Goal: Use online tool/utility: Utilize a website feature to perform a specific function

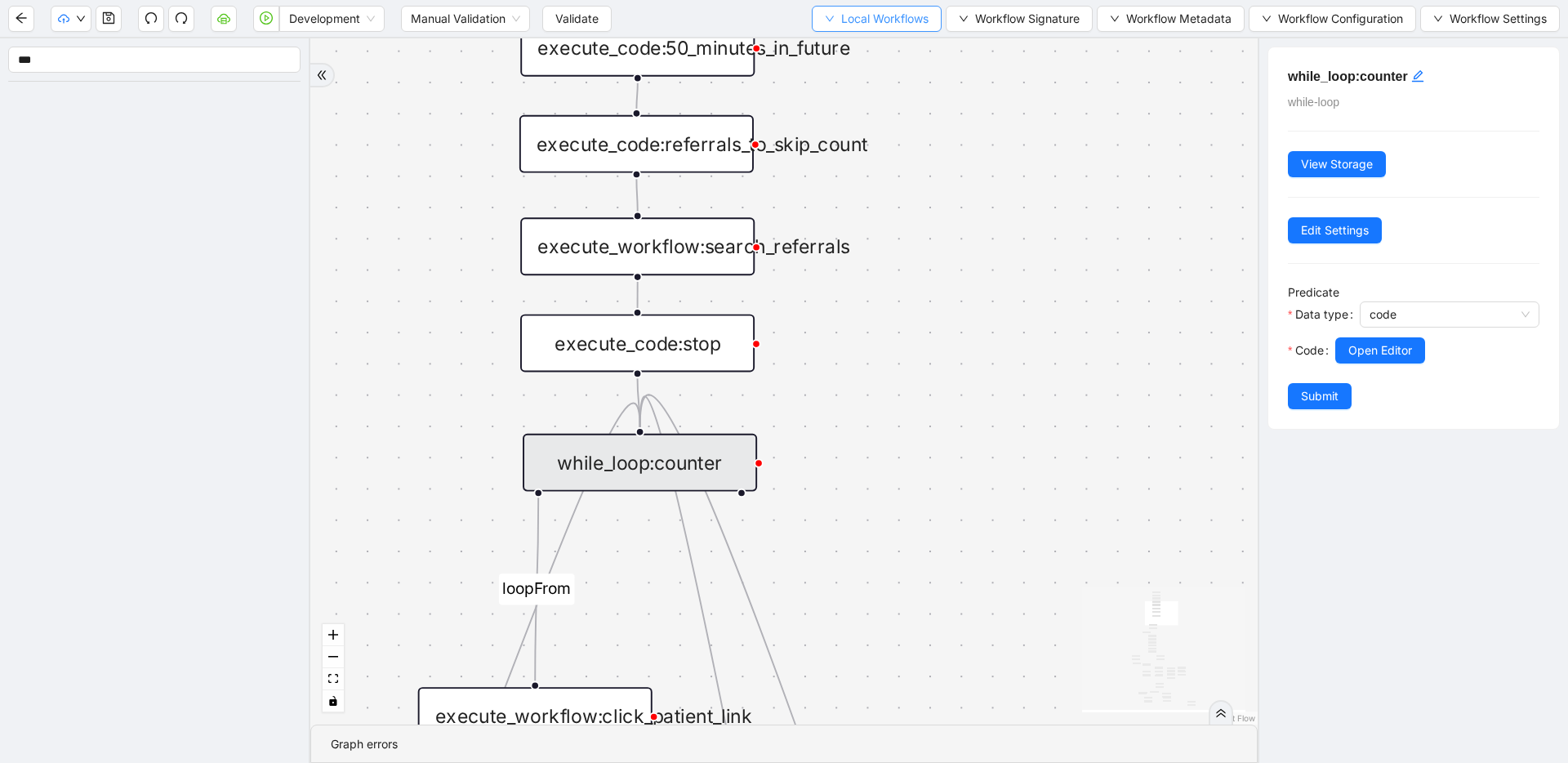
click at [842, 17] on span "Local Workflows" at bounding box center [885, 19] width 87 height 18
click at [845, 44] on span "Select" at bounding box center [872, 51] width 104 height 18
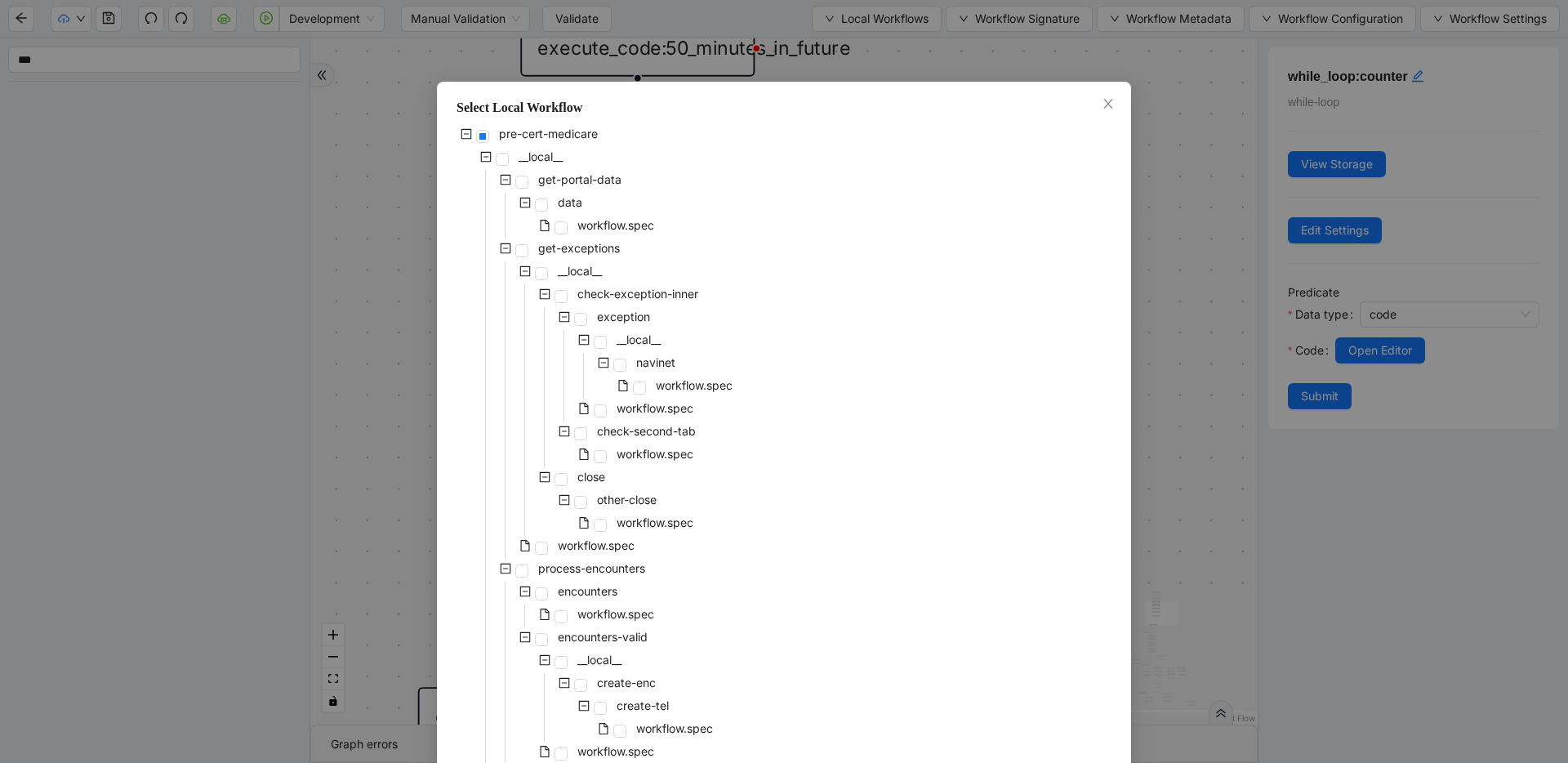
click at [831, 295] on div "pre-cert-medicare __local__ get-portal-data data workflow.spec get-exceptions _…" at bounding box center [784, 742] width 655 height 1236
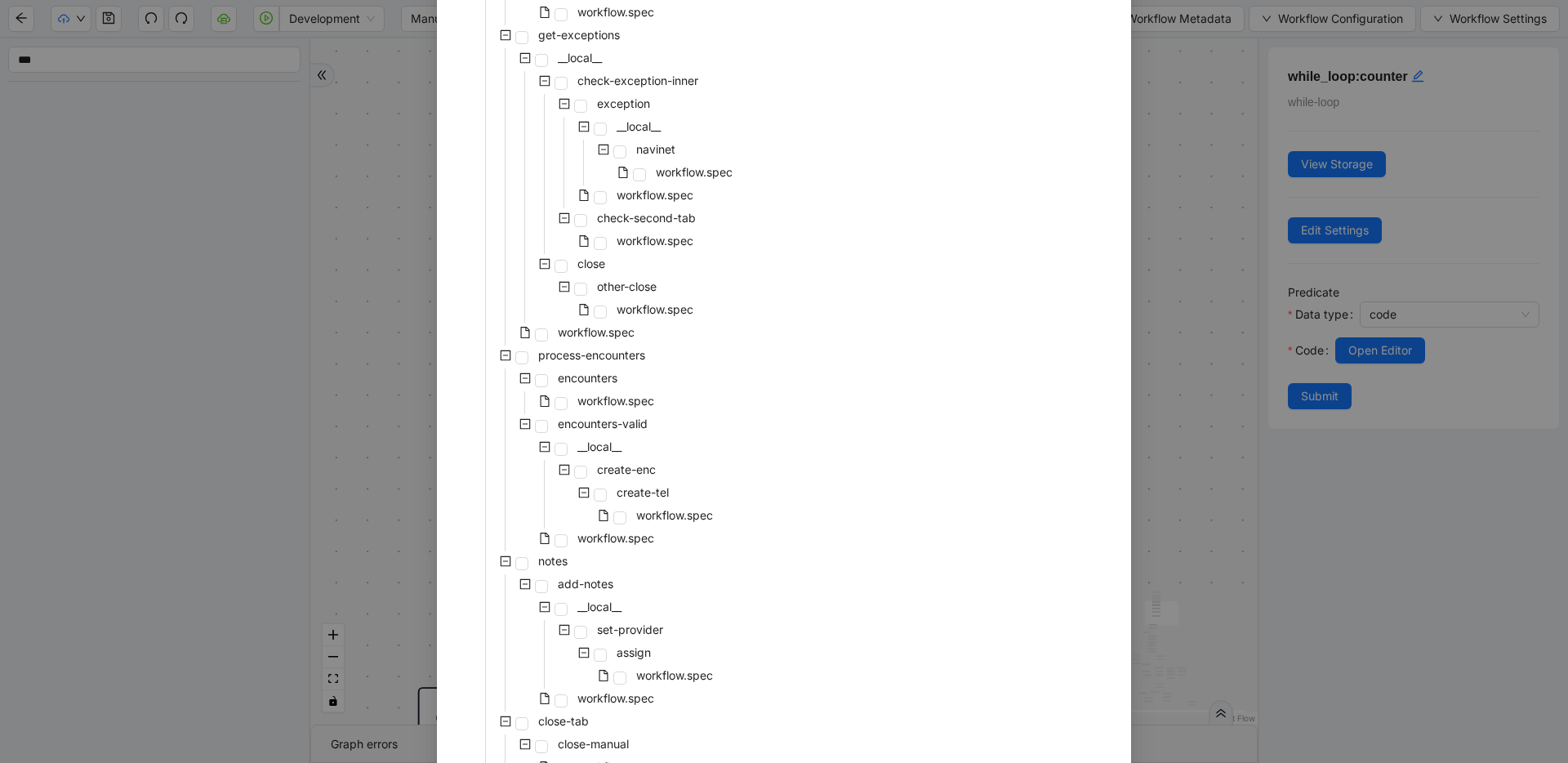
scroll to position [221, 0]
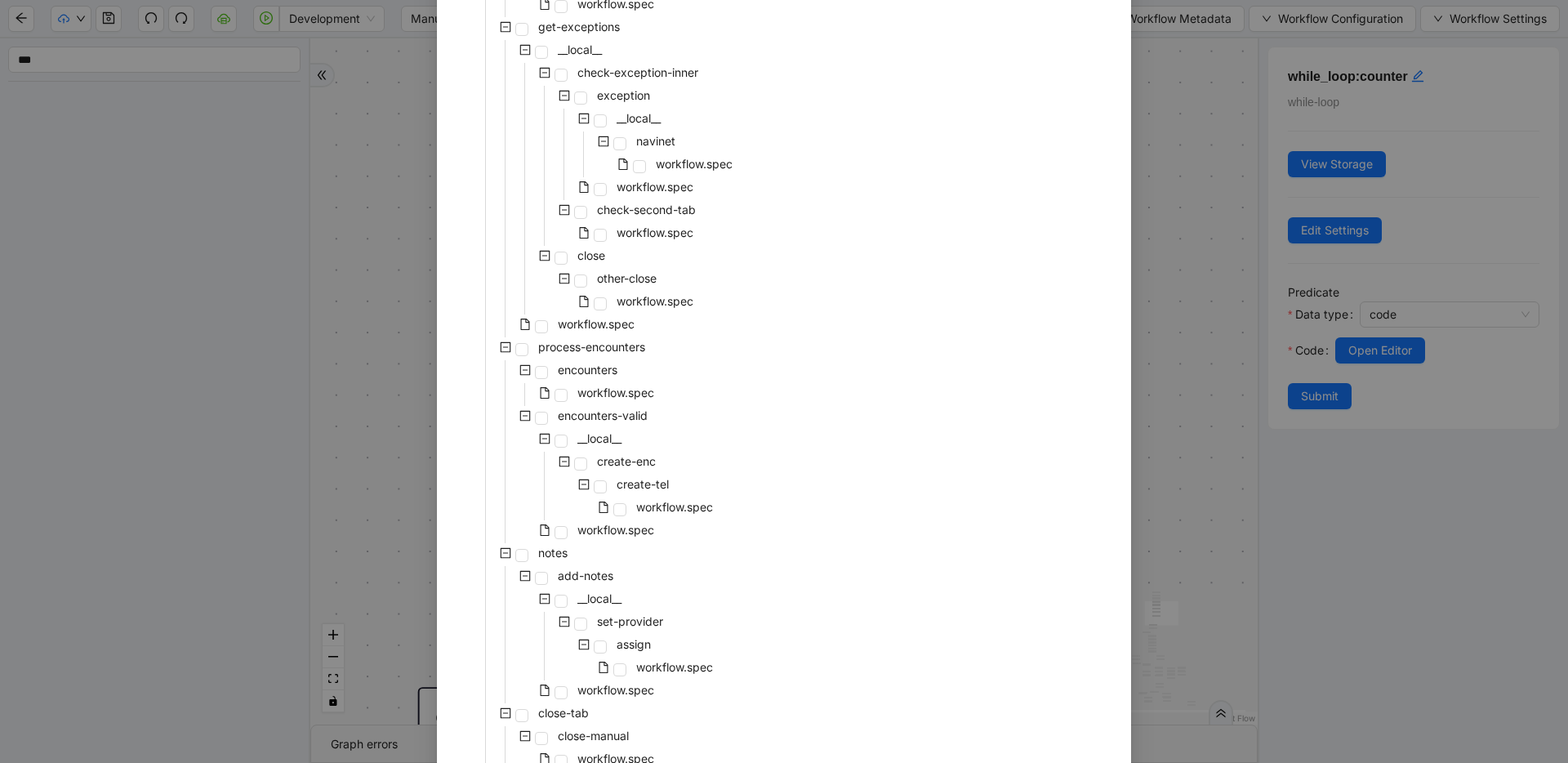
click at [566, 536] on div "workflow.spec" at bounding box center [557, 532] width 201 height 23
click at [560, 537] on span at bounding box center [561, 533] width 13 height 13
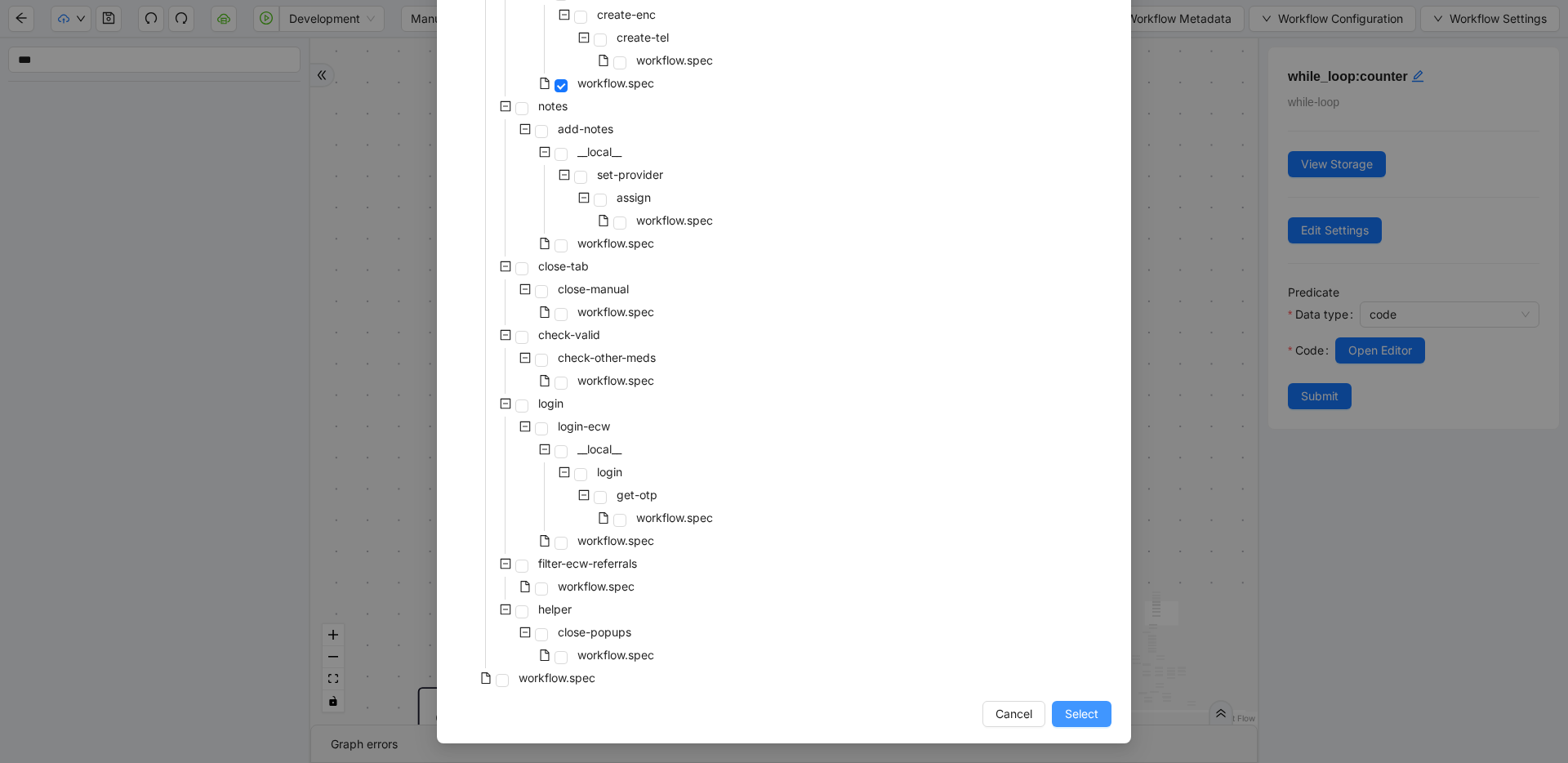
click at [1087, 710] on span "Select" at bounding box center [1081, 714] width 34 height 18
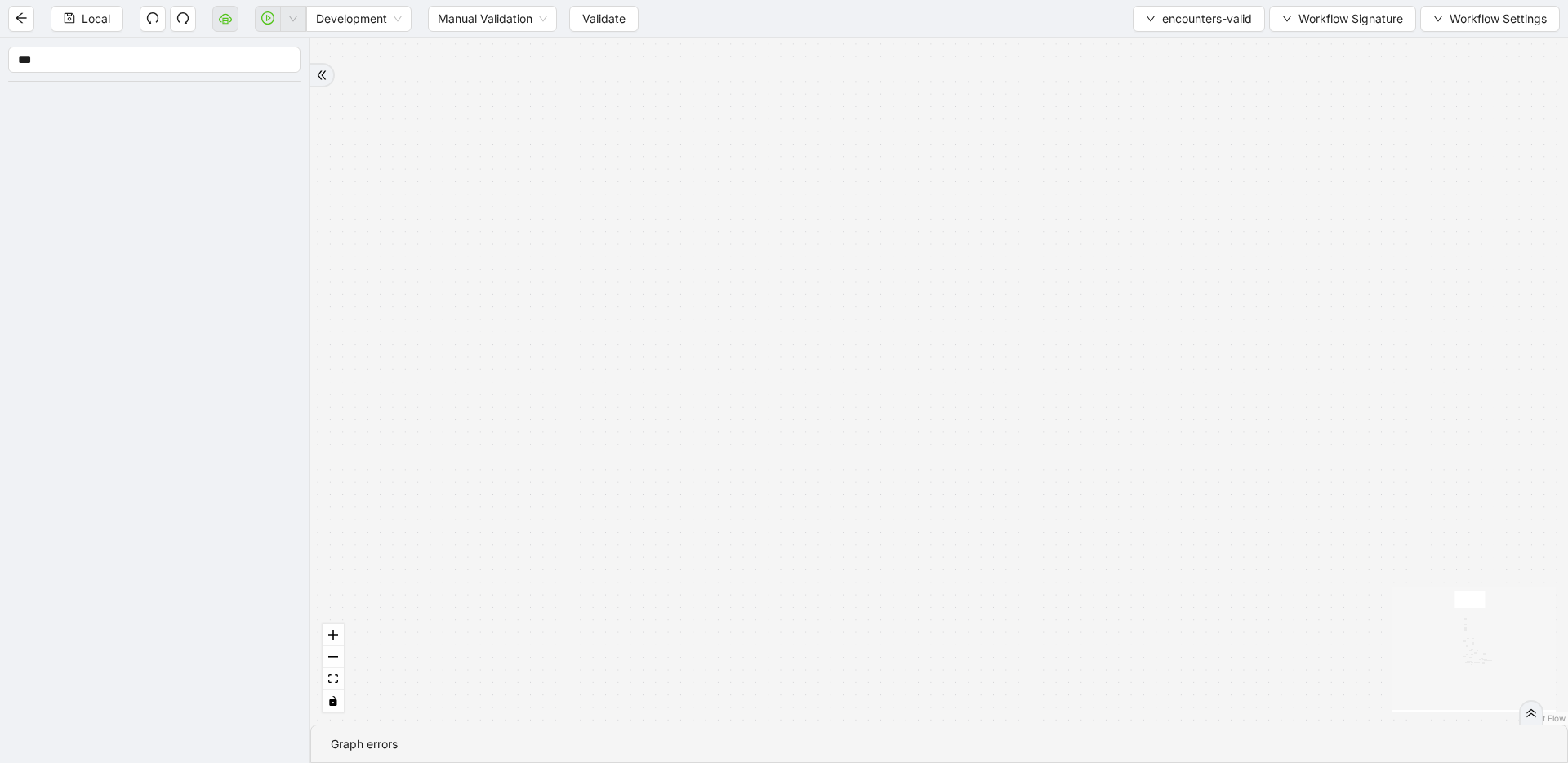
drag, startPoint x: 886, startPoint y: 564, endPoint x: 886, endPoint y: 621, distance: 57.0
drag, startPoint x: 920, startPoint y: 335, endPoint x: 890, endPoint y: 163, distance: 174.6
drag, startPoint x: 901, startPoint y: 542, endPoint x: 889, endPoint y: 180, distance: 362.2
drag, startPoint x: 869, startPoint y: 532, endPoint x: 863, endPoint y: 217, distance: 315.1
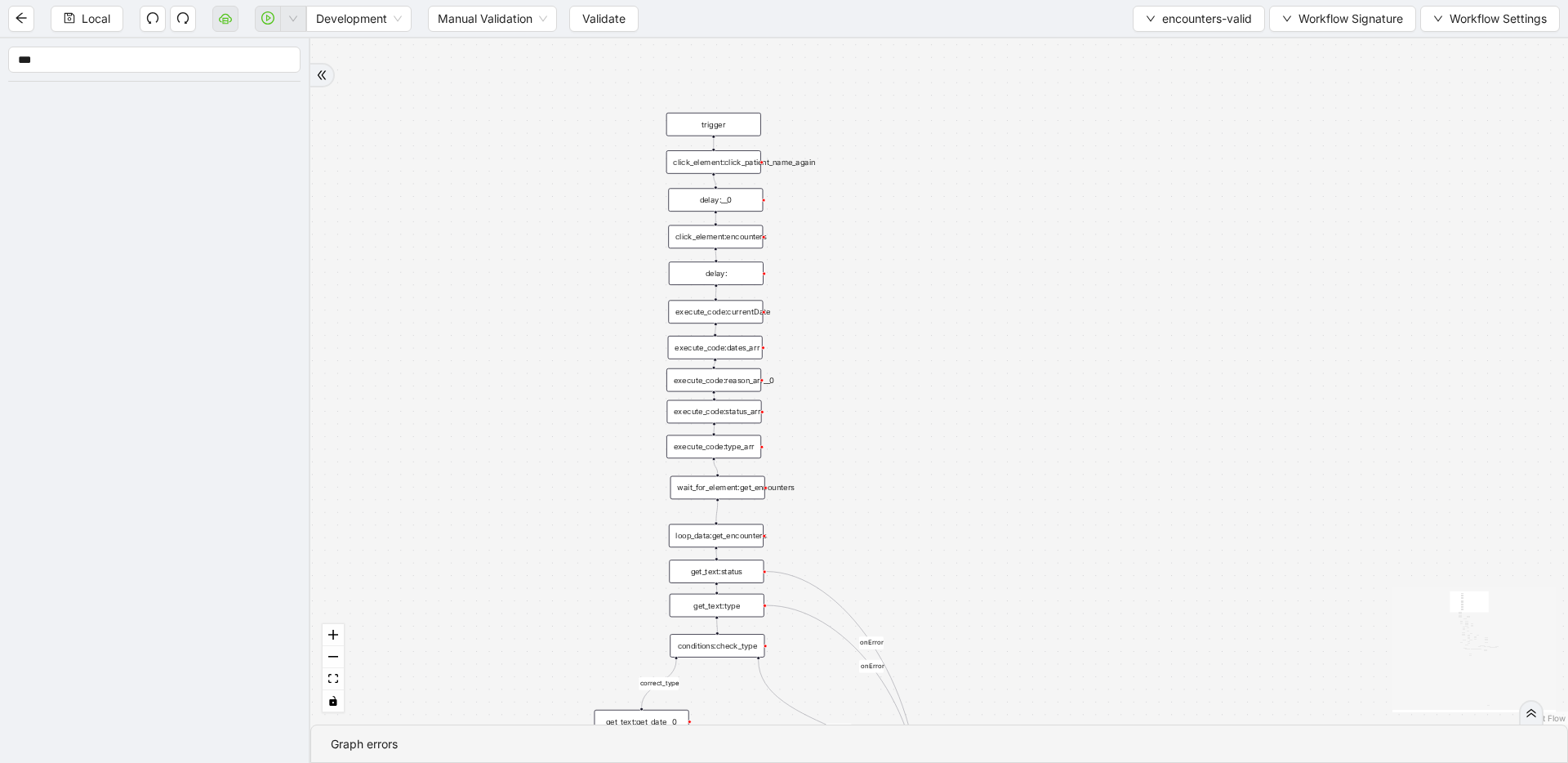
drag, startPoint x: 865, startPoint y: 229, endPoint x: 902, endPoint y: 414, distance: 188.7
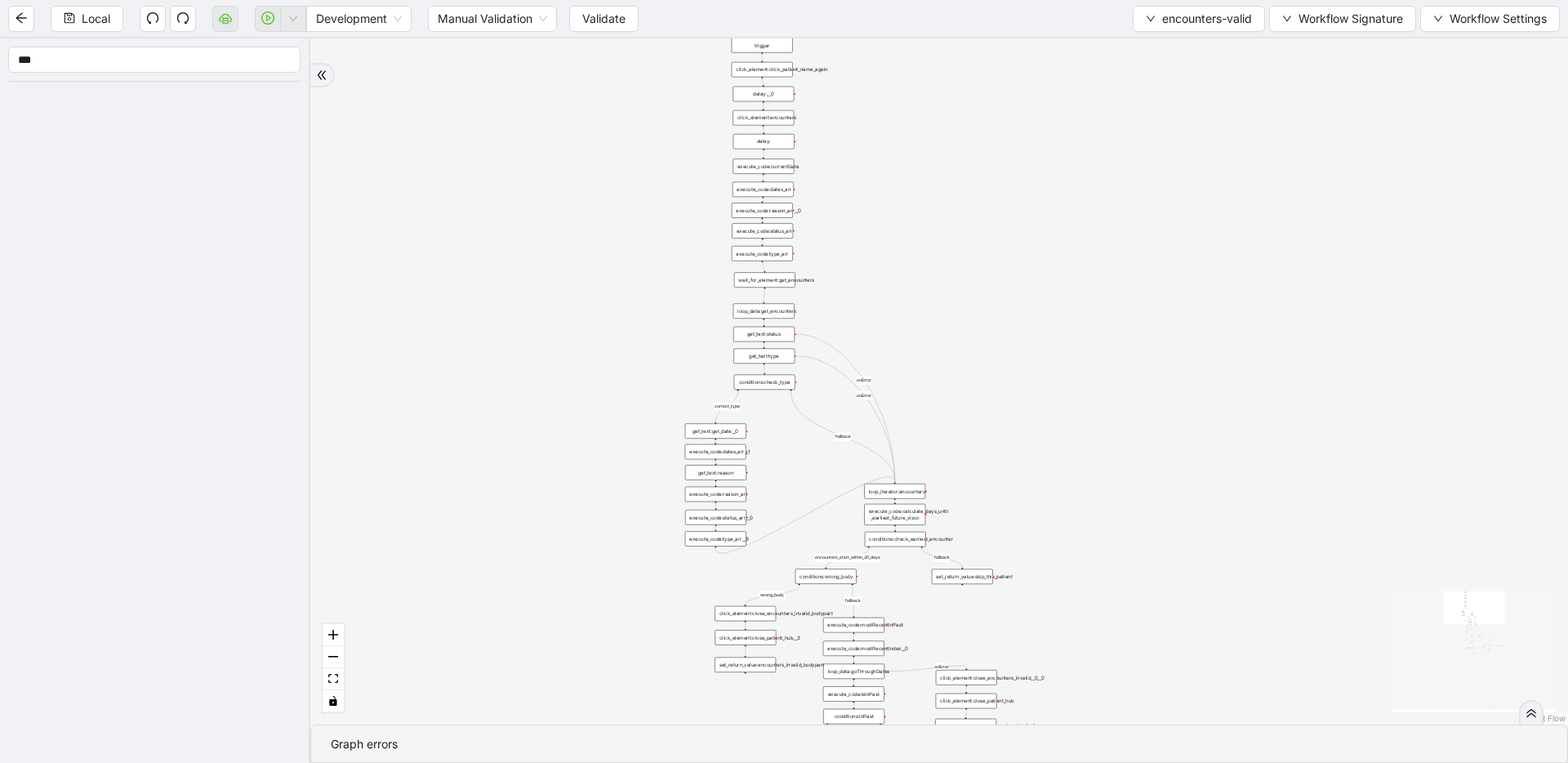
drag, startPoint x: 948, startPoint y: 405, endPoint x: 908, endPoint y: 136, distance: 272.0
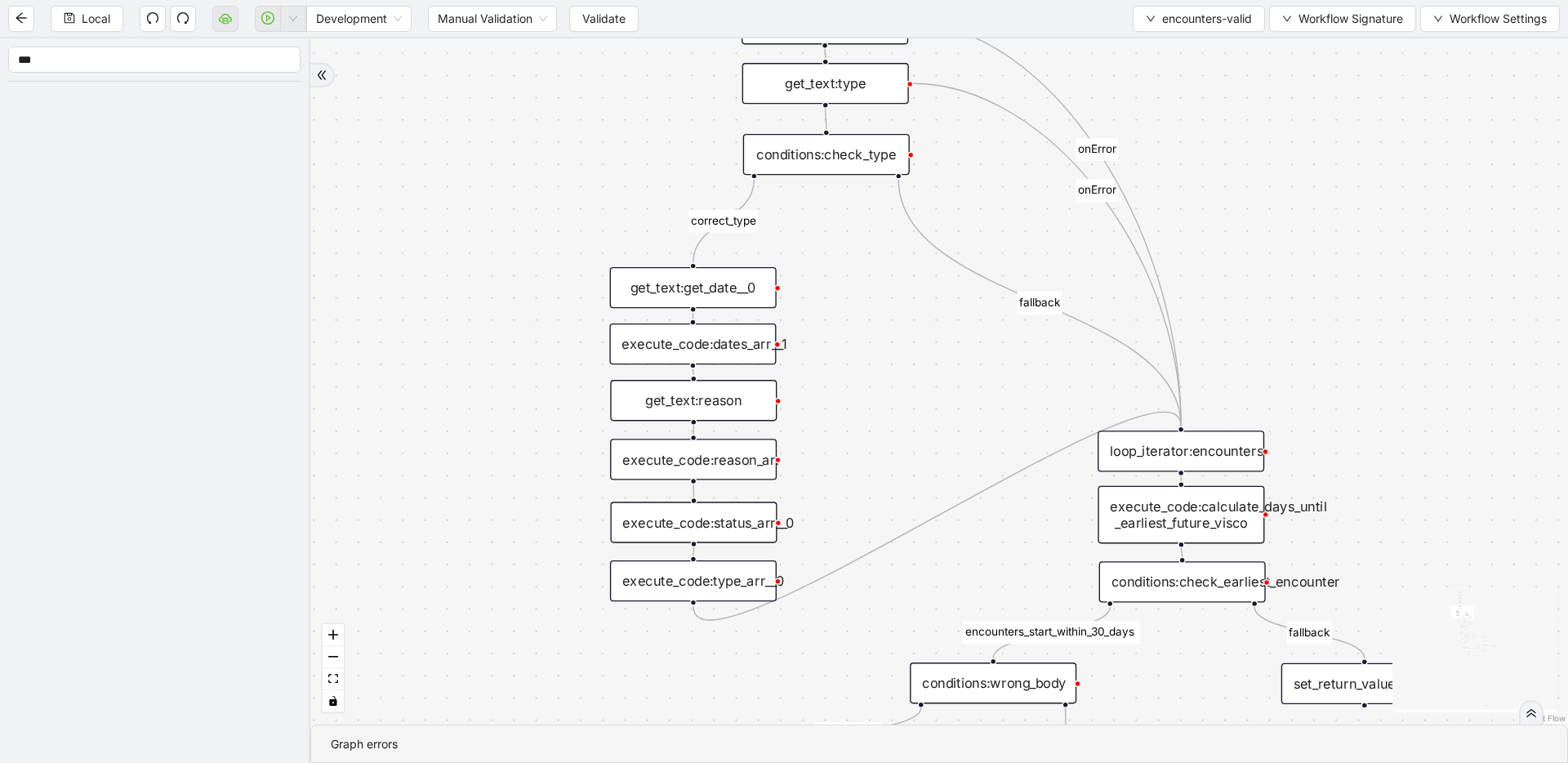
drag, startPoint x: 688, startPoint y: 534, endPoint x: 772, endPoint y: 362, distance: 191.4
click at [755, 406] on div "get_text:reason" at bounding box center [693, 400] width 167 height 41
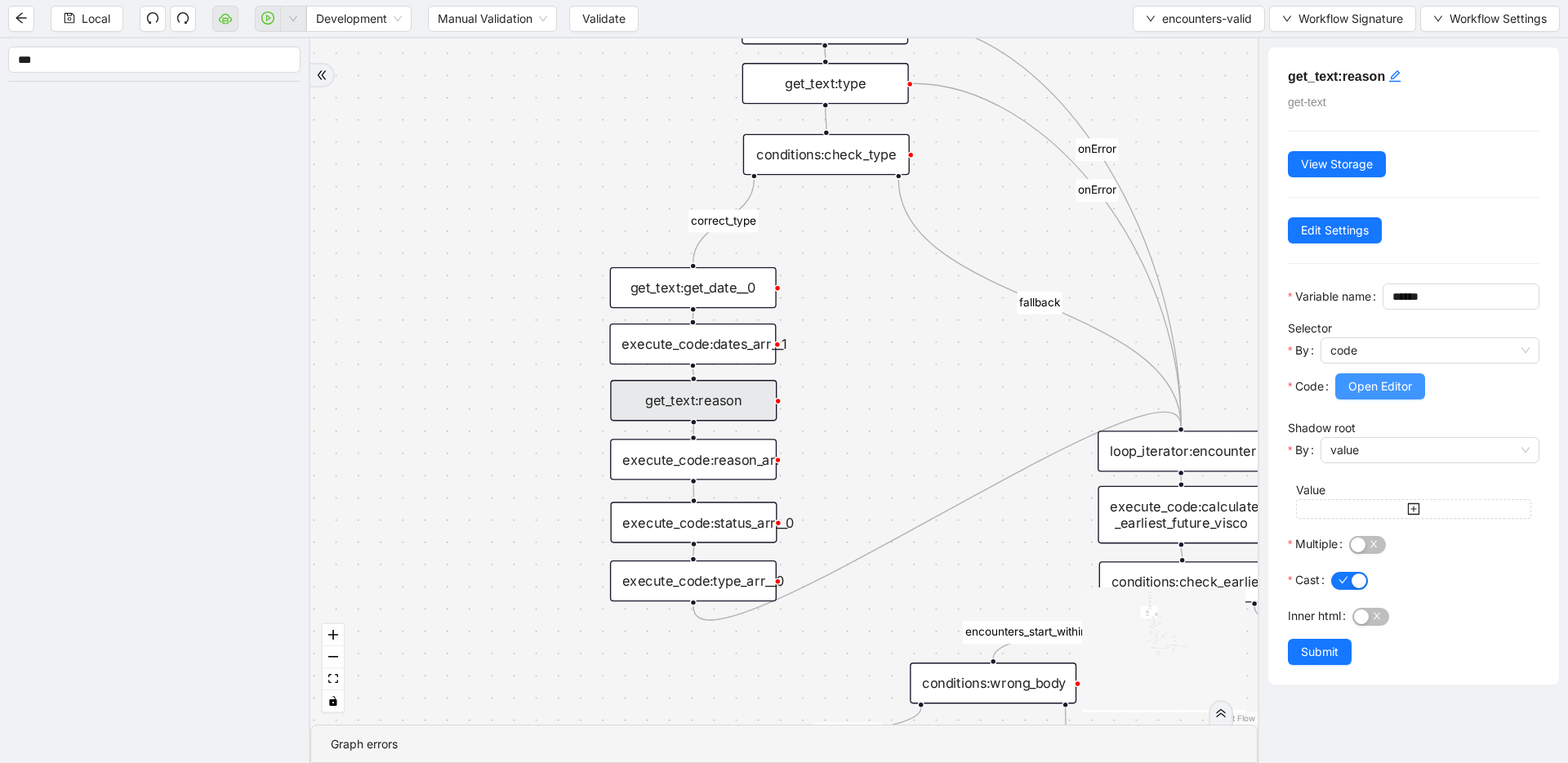
click at [1397, 400] on button "Open Editor" at bounding box center [1380, 386] width 90 height 26
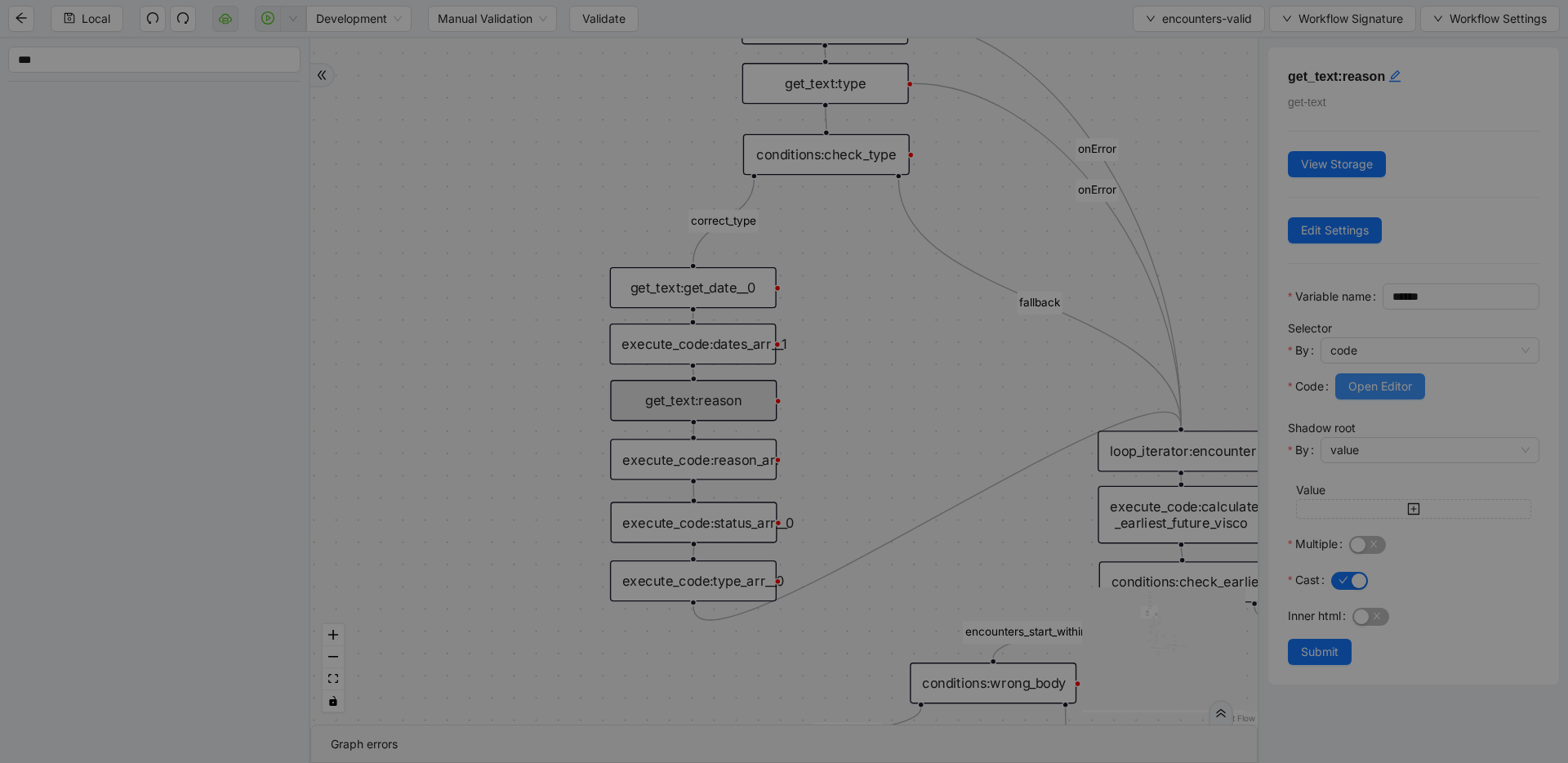
scroll to position [147, 0]
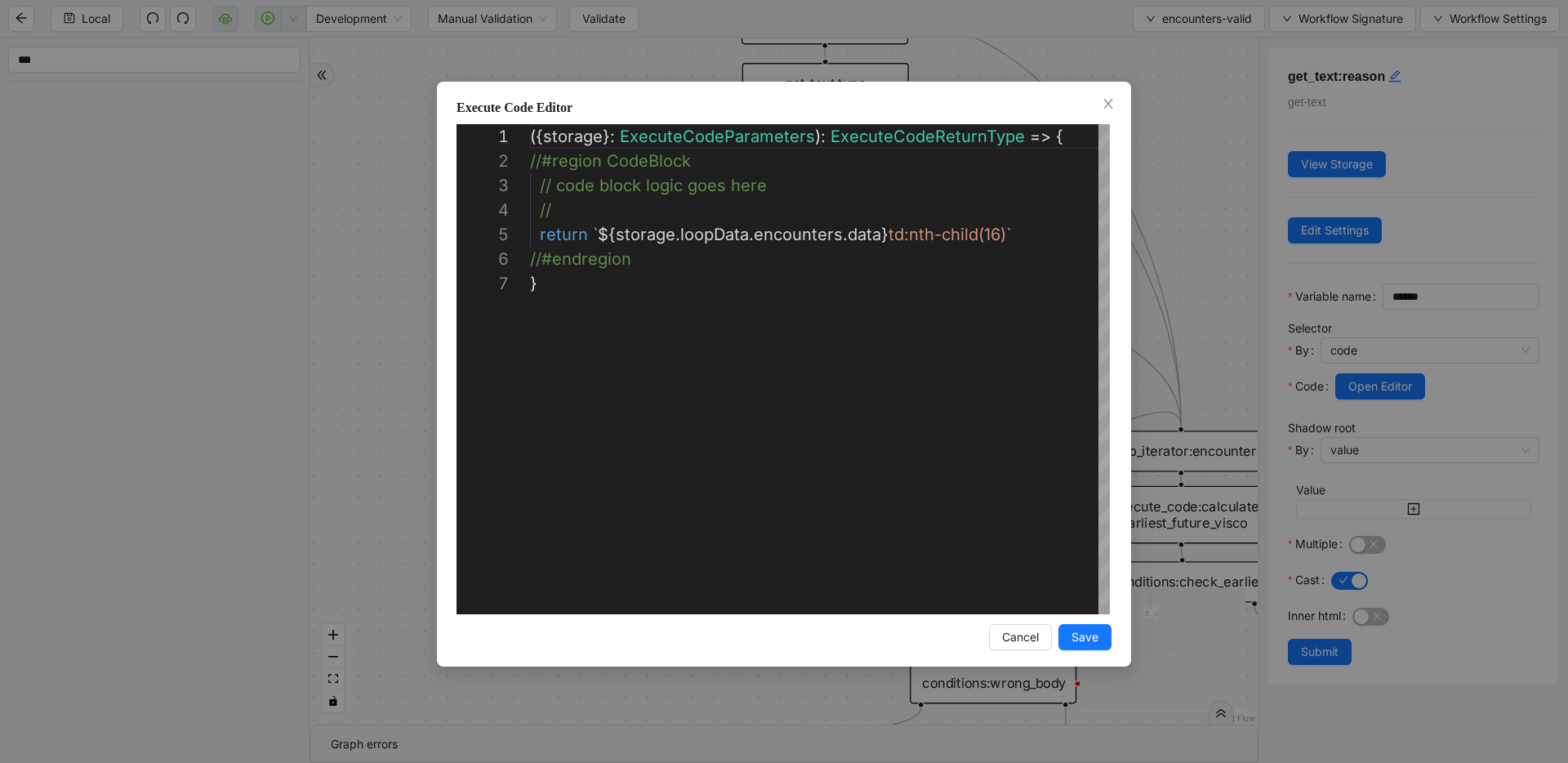
click at [1237, 311] on div "**********" at bounding box center [784, 382] width 1568 height 763
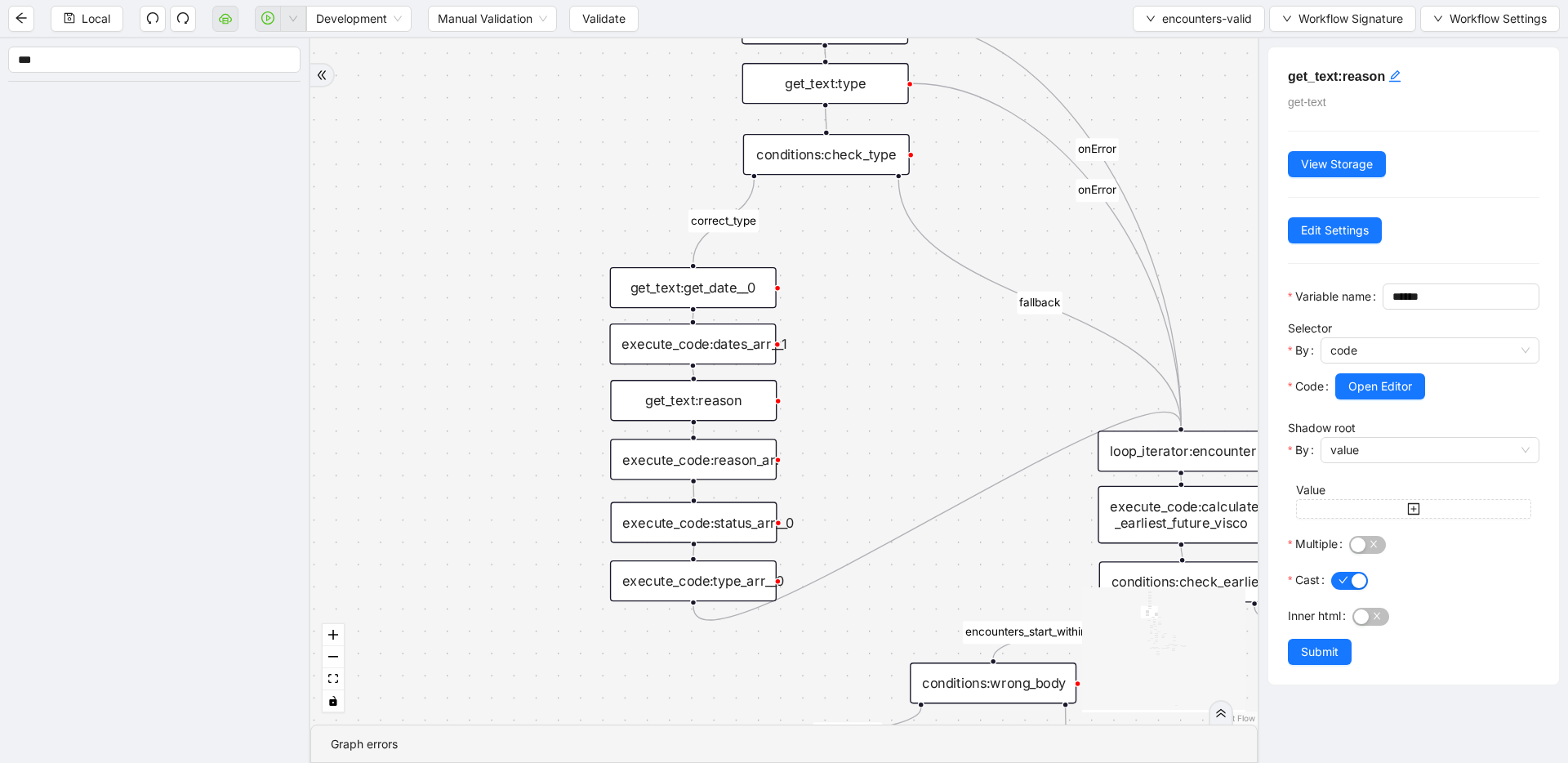
click at [750, 301] on div "get_text:get_date__0" at bounding box center [693, 288] width 167 height 41
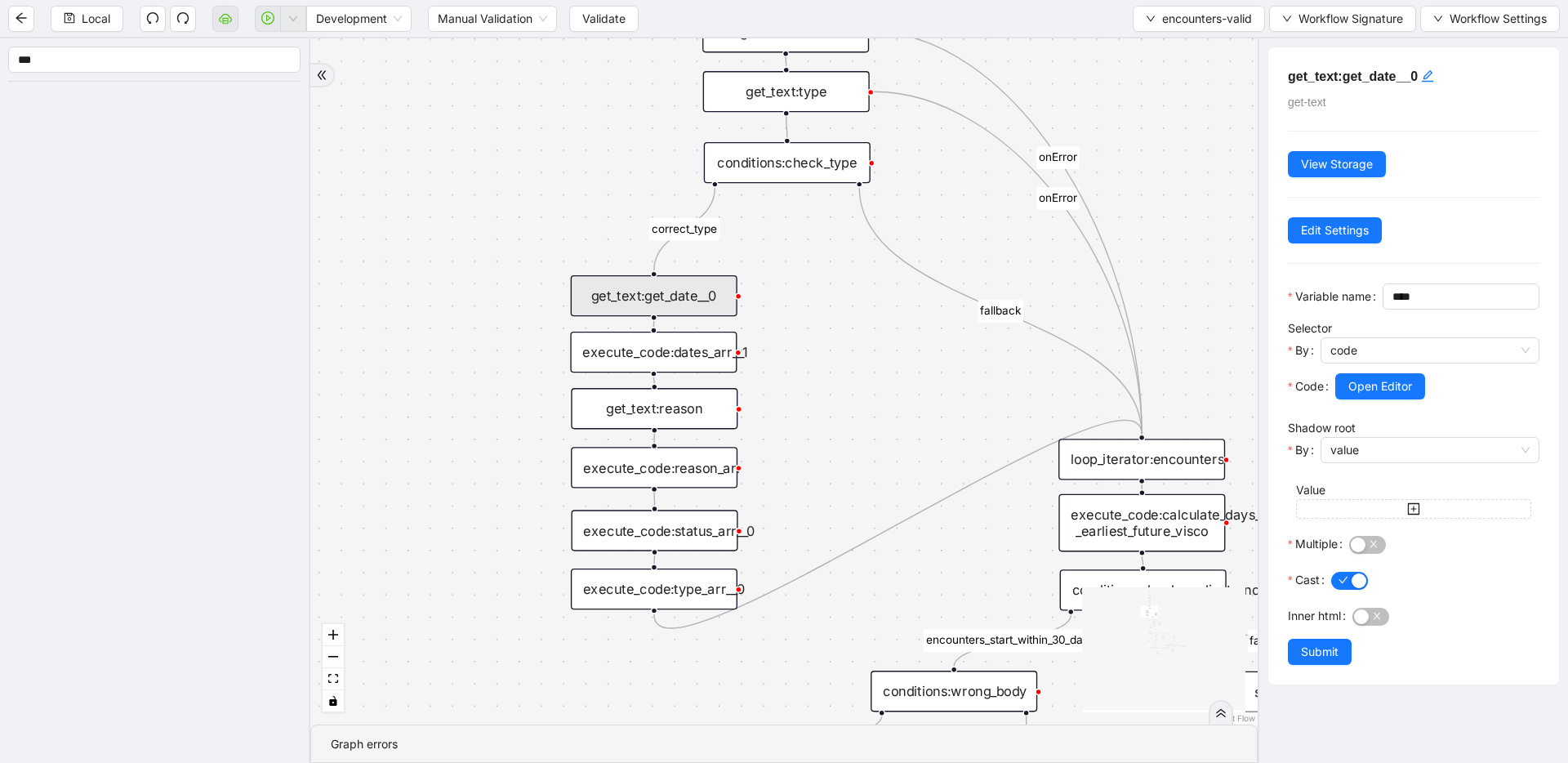
drag, startPoint x: 413, startPoint y: 451, endPoint x: 374, endPoint y: 459, distance: 39.8
click at [630, 518] on div "execute_code:status_arr__0" at bounding box center [654, 530] width 167 height 41
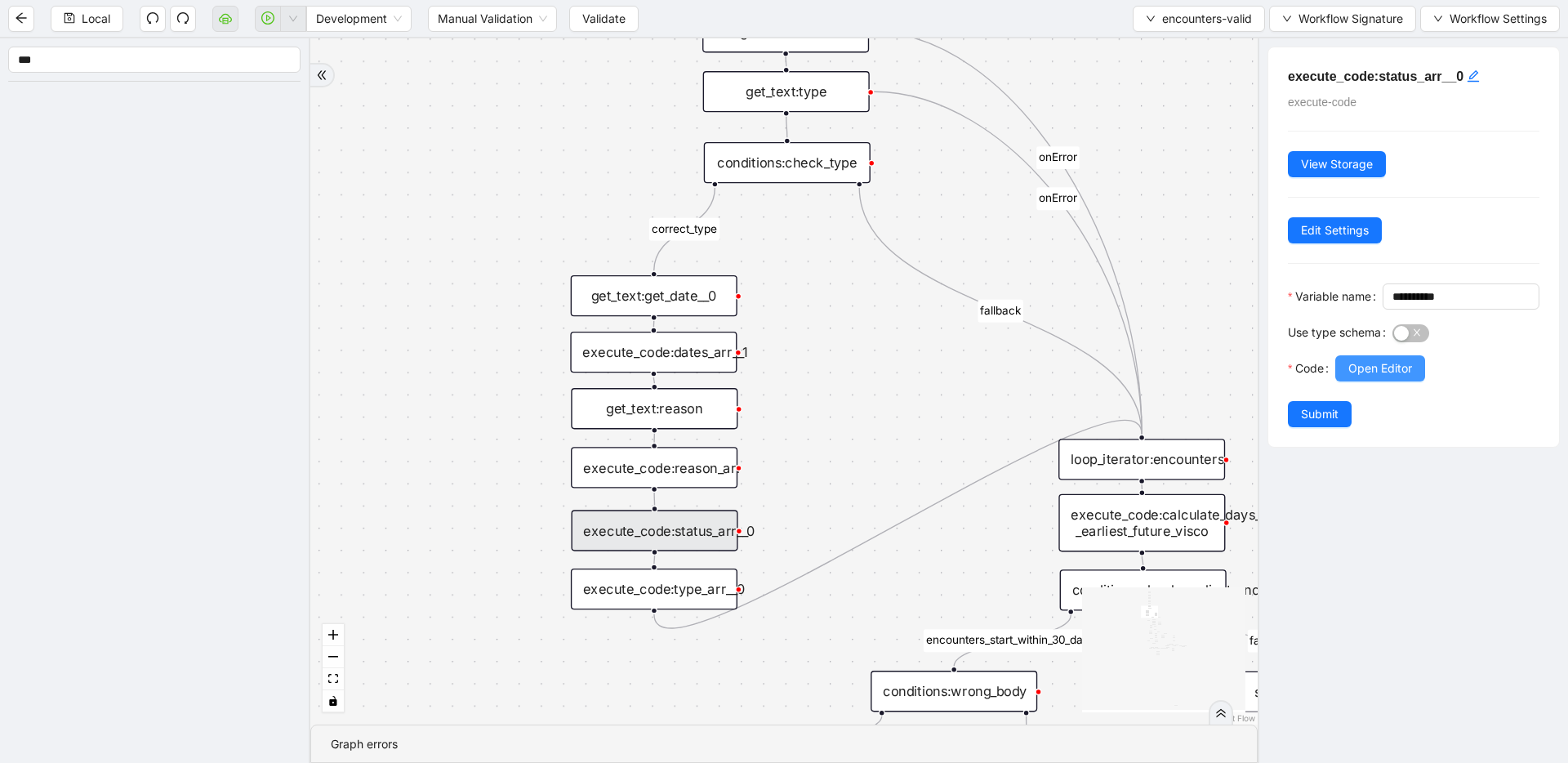
click at [1347, 382] on button "Open Editor" at bounding box center [1380, 368] width 90 height 26
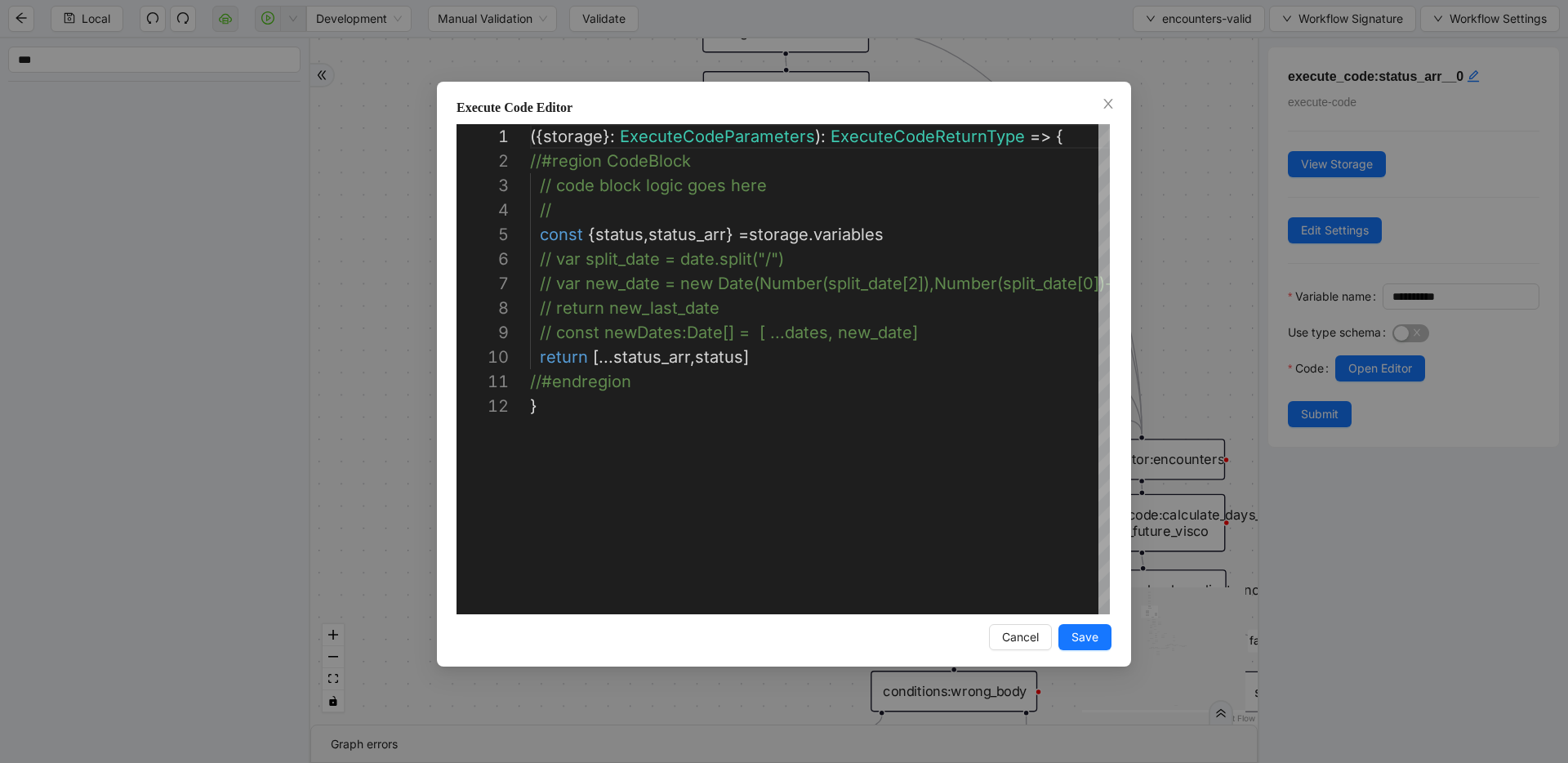
scroll to position [245, 0]
click at [1197, 358] on div "**********" at bounding box center [784, 382] width 1568 height 763
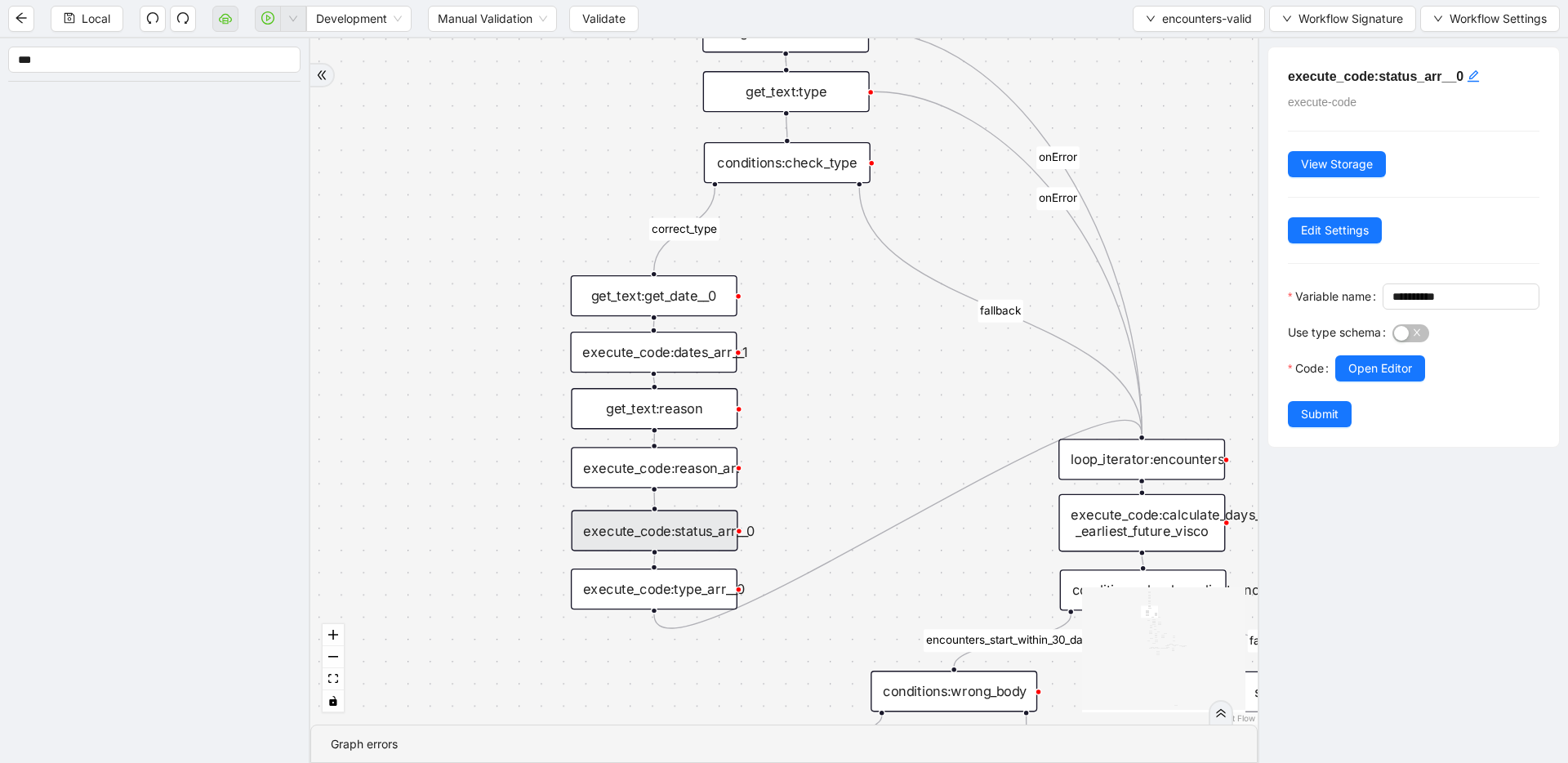
click at [653, 298] on div "get_text:get_date__0" at bounding box center [654, 296] width 167 height 41
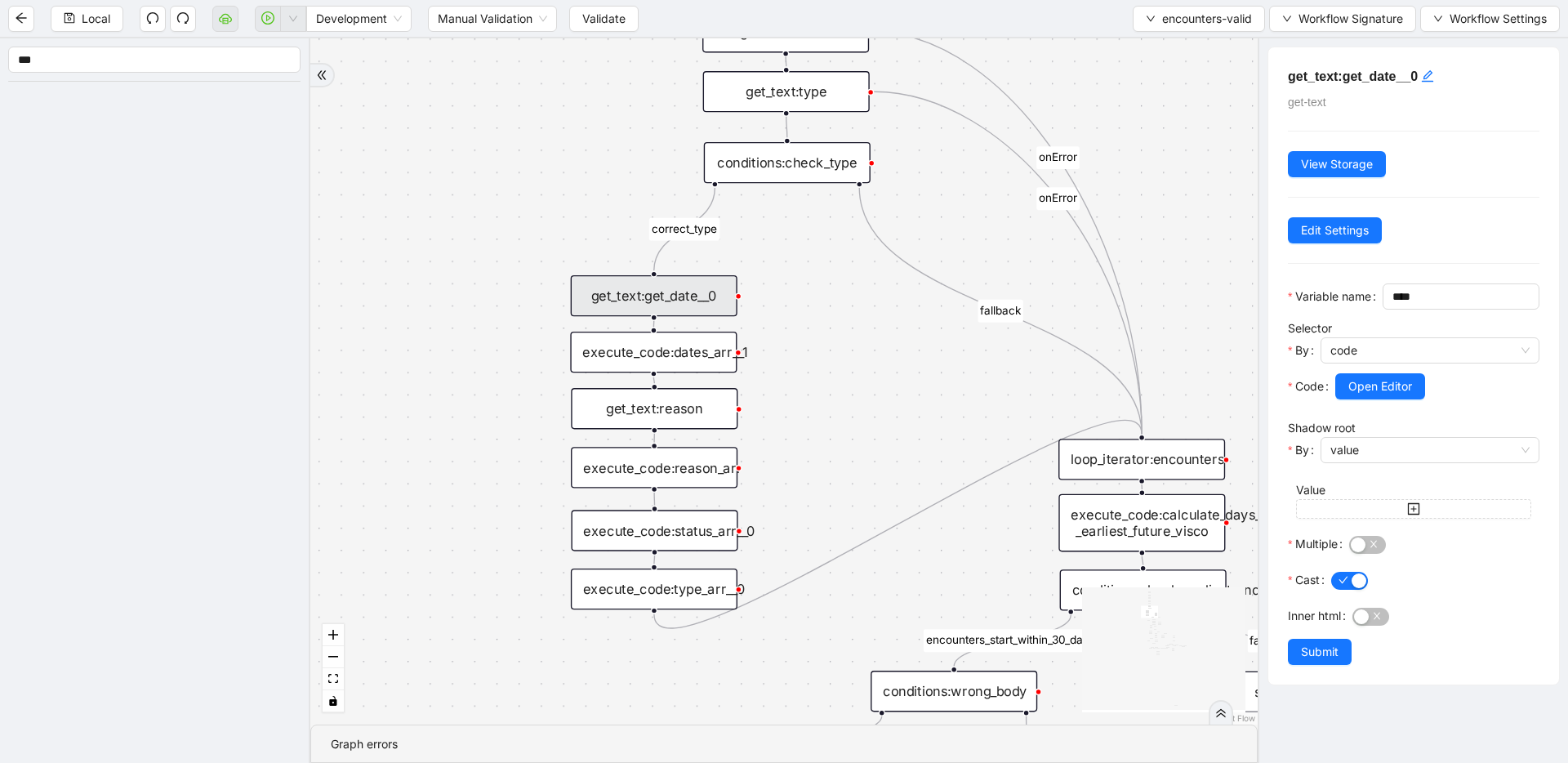
click at [626, 363] on div "execute_code:dates_arr__1" at bounding box center [653, 353] width 167 height 41
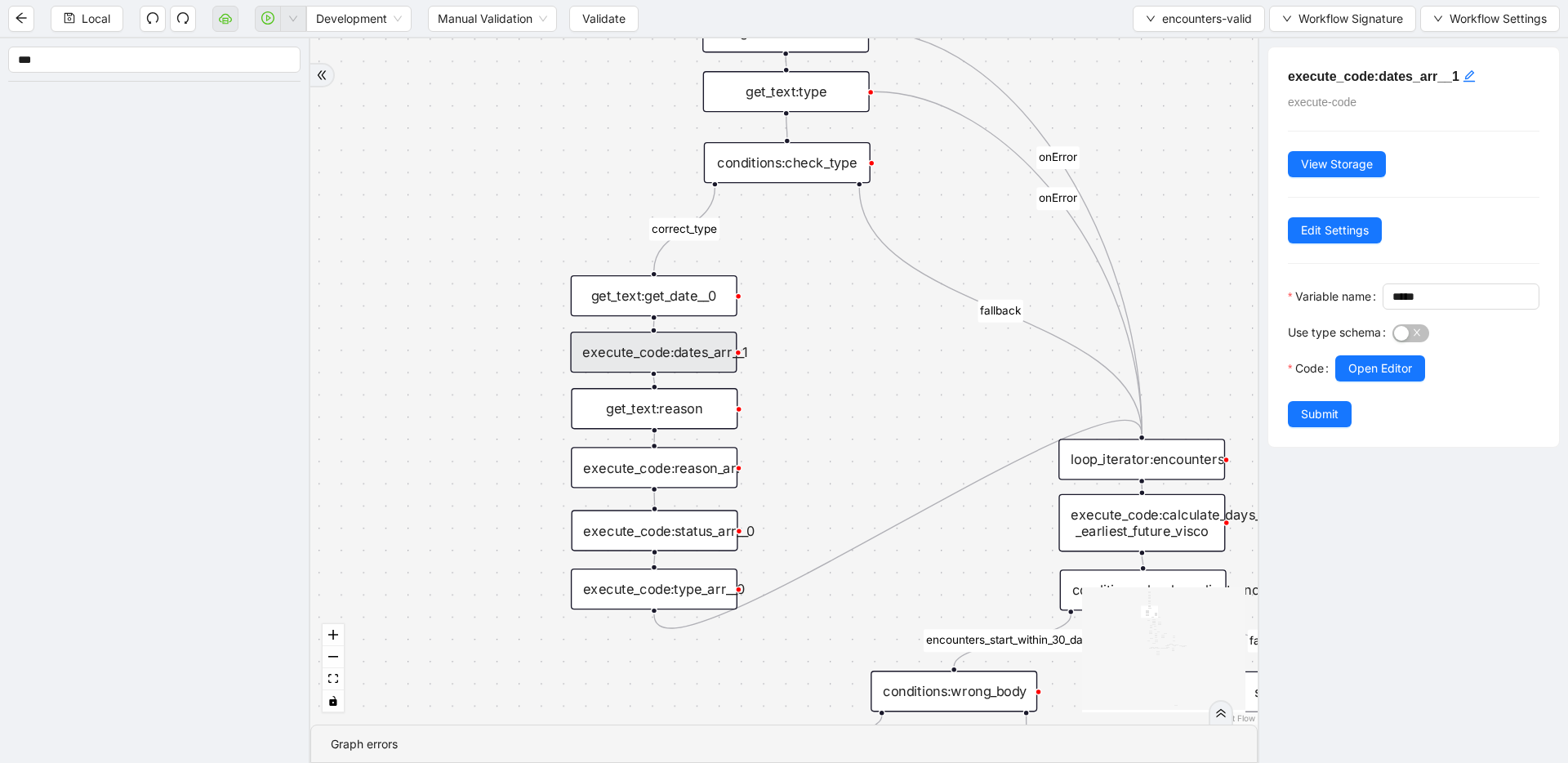
click at [1335, 382] on label "Code" at bounding box center [1312, 368] width 48 height 26
click at [1346, 382] on button "Open Editor" at bounding box center [1380, 368] width 90 height 26
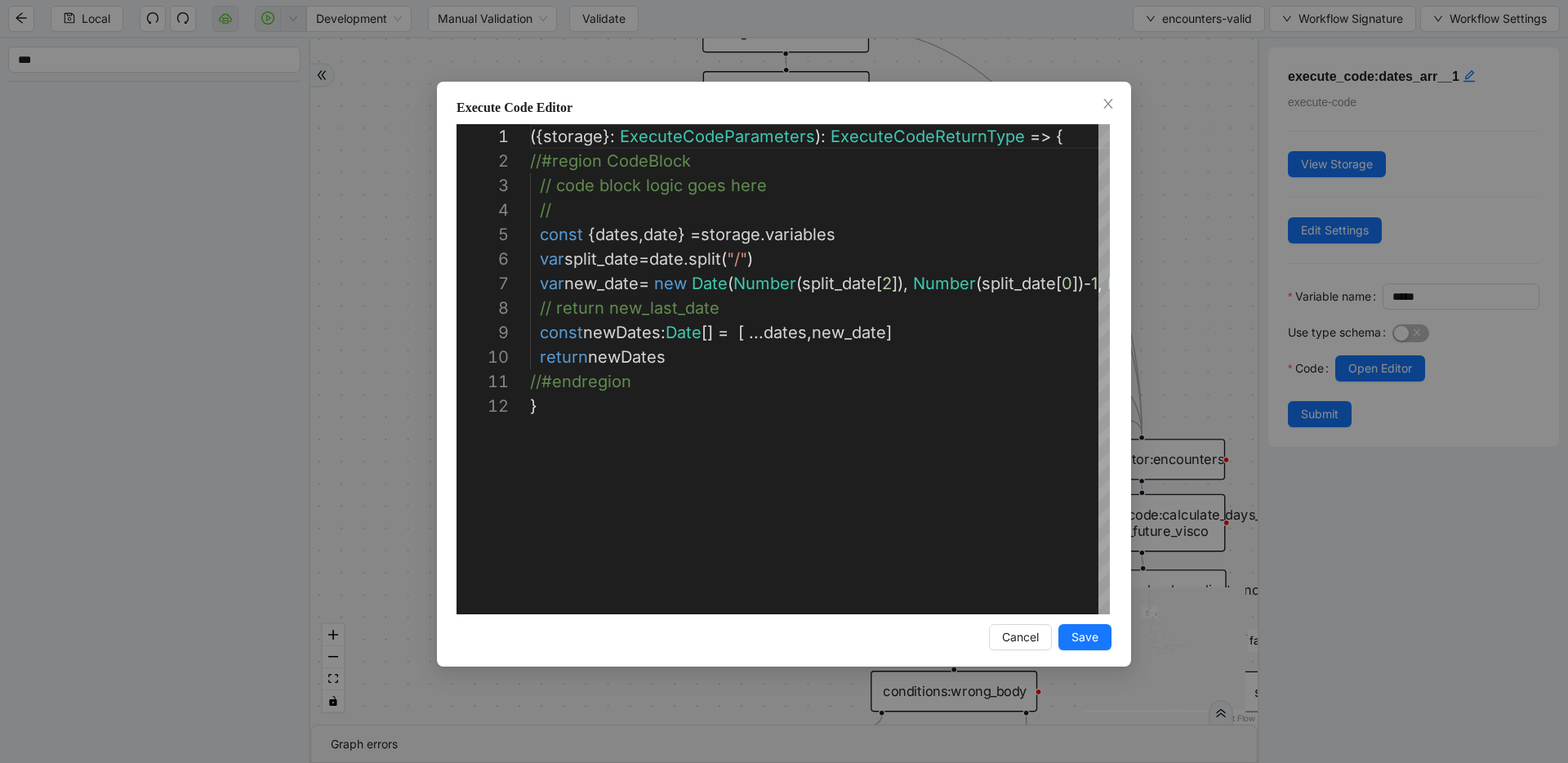
click at [1197, 331] on div "**********" at bounding box center [784, 382] width 1568 height 763
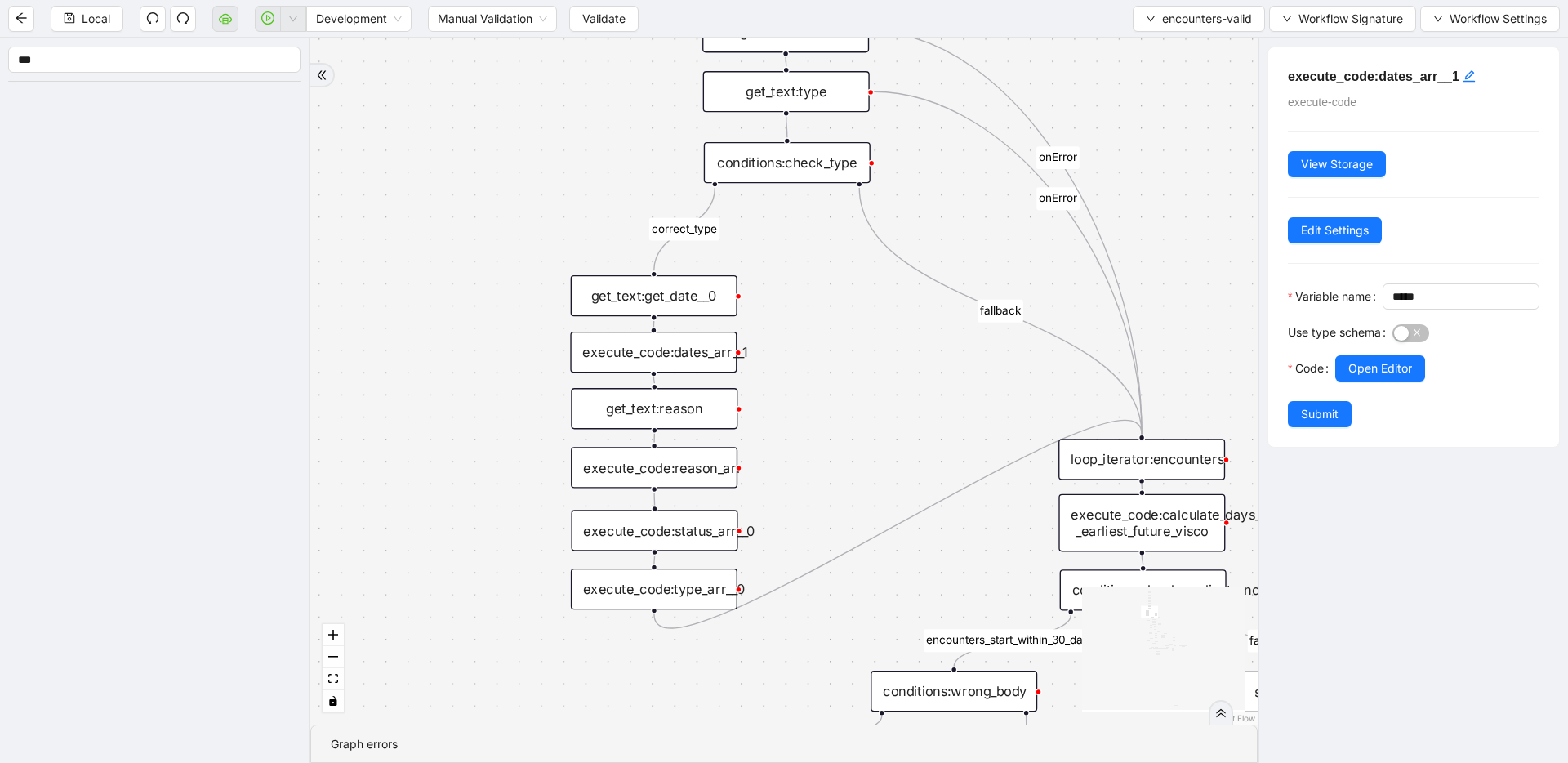
click at [673, 529] on div "execute_code:status_arr__0" at bounding box center [654, 530] width 167 height 41
click at [1356, 377] on span "Open Editor" at bounding box center [1381, 368] width 64 height 18
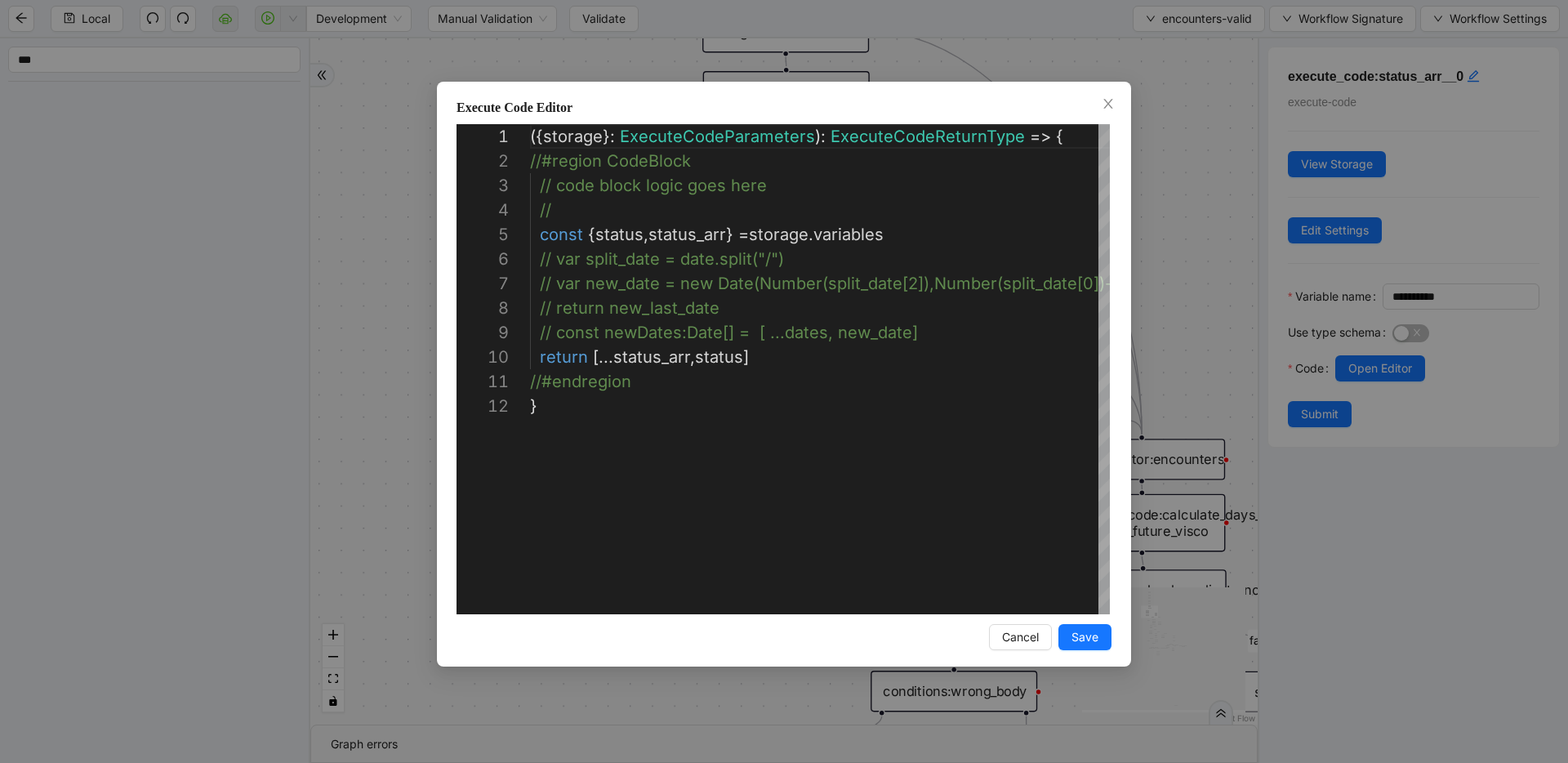
click at [1174, 311] on div "**********" at bounding box center [784, 382] width 1568 height 763
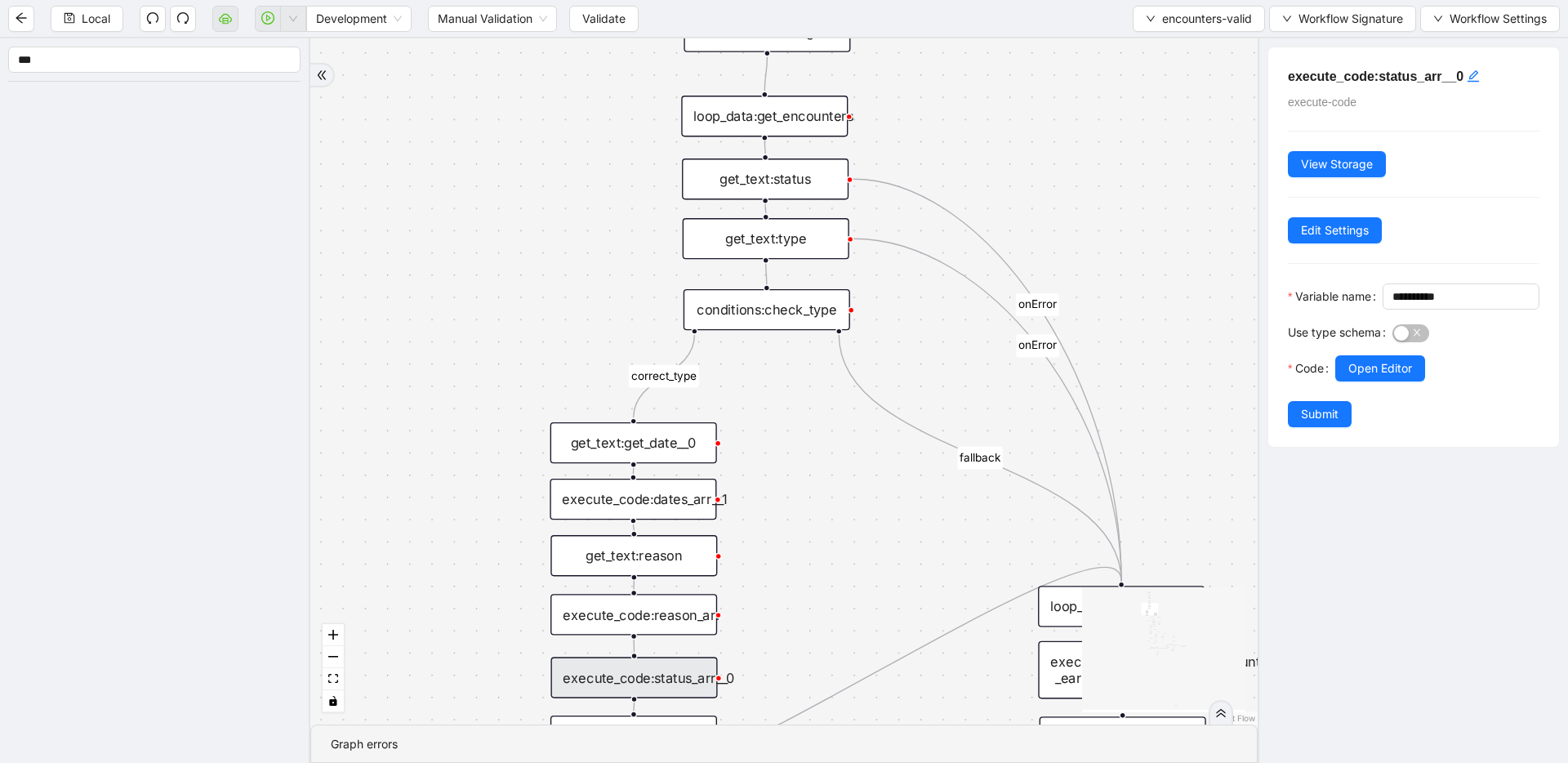
drag, startPoint x: 833, startPoint y: 323, endPoint x: 815, endPoint y: 446, distance: 124.3
click at [815, 446] on div "fallback inPast hasInPast fallback wrong_body inNewYear fallback fallback allIn…" at bounding box center [784, 382] width 948 height 687
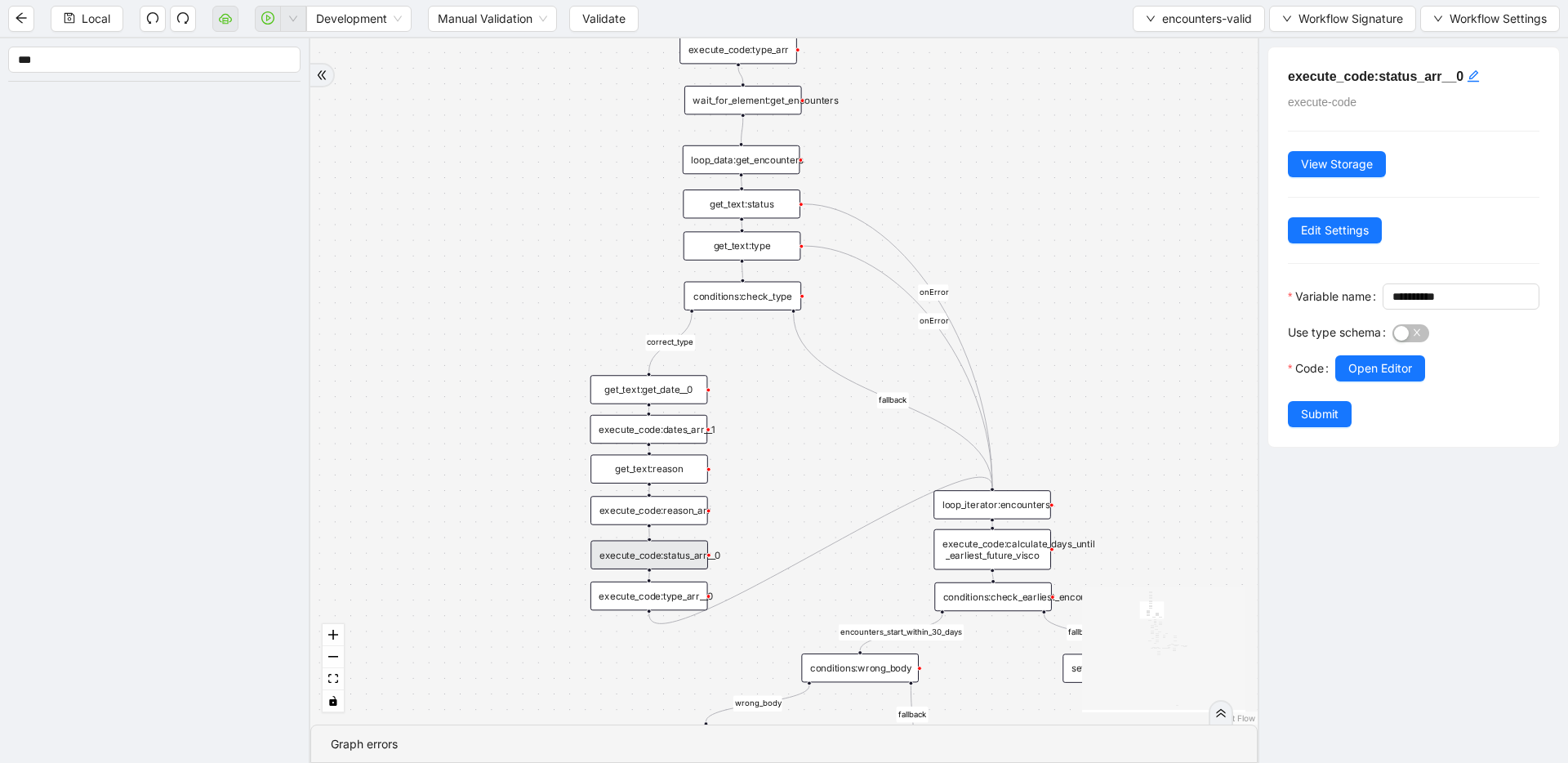
drag, startPoint x: 695, startPoint y: 226, endPoint x: 657, endPoint y: 173, distance: 65.2
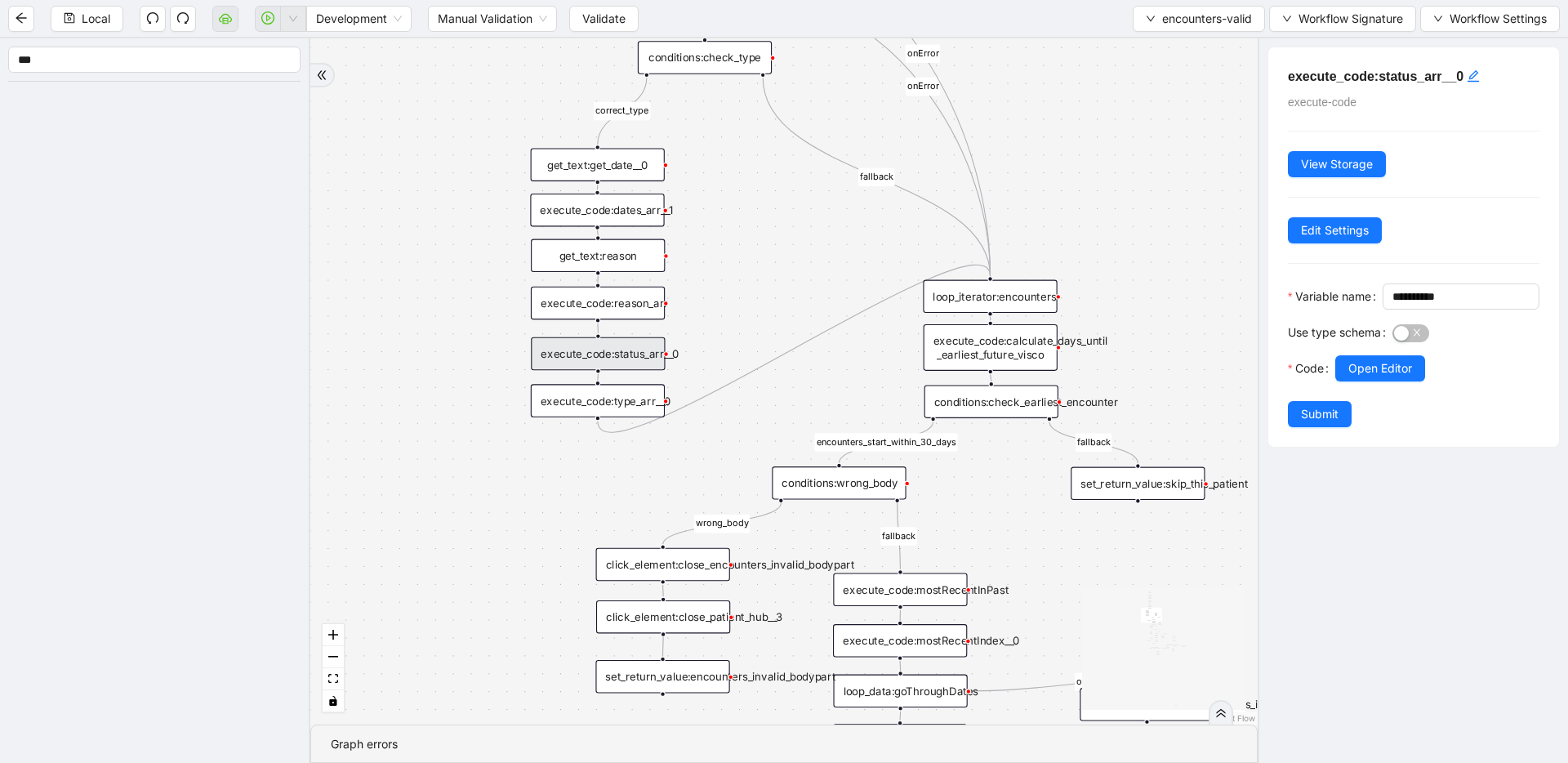
drag, startPoint x: 551, startPoint y: 543, endPoint x: 485, endPoint y: 338, distance: 215.4
click at [485, 338] on div "fallback inPast hasInPast fallback wrong_body inNewYear fallback fallback allIn…" at bounding box center [784, 382] width 948 height 687
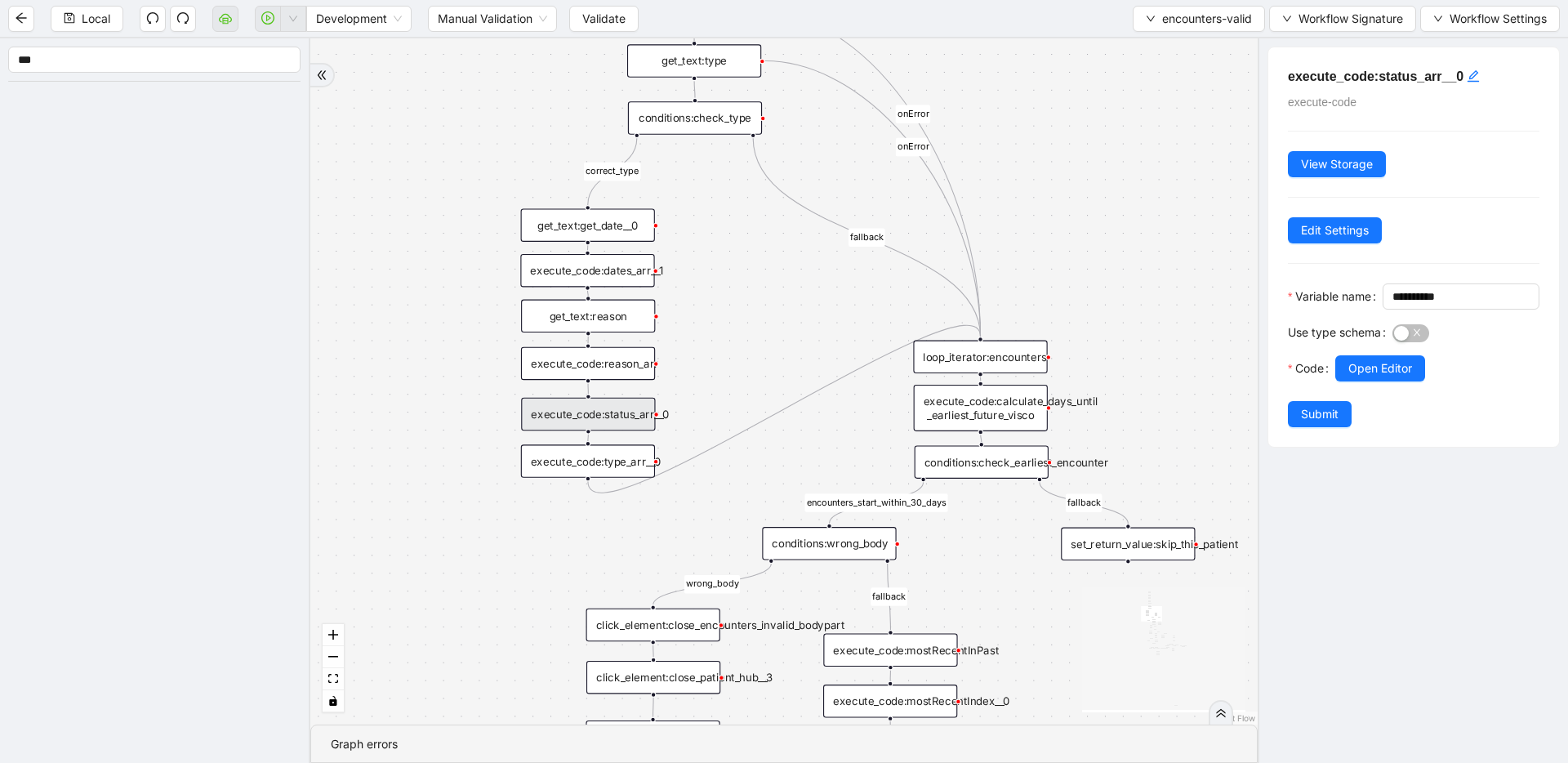
drag, startPoint x: 819, startPoint y: 231, endPoint x: 806, endPoint y: 282, distance: 52.6
click at [806, 282] on div "fallback inPast hasInPast fallback wrong_body inNewYear fallback fallback allIn…" at bounding box center [784, 382] width 948 height 687
click at [720, 113] on div "conditions:check_type" at bounding box center [694, 118] width 134 height 34
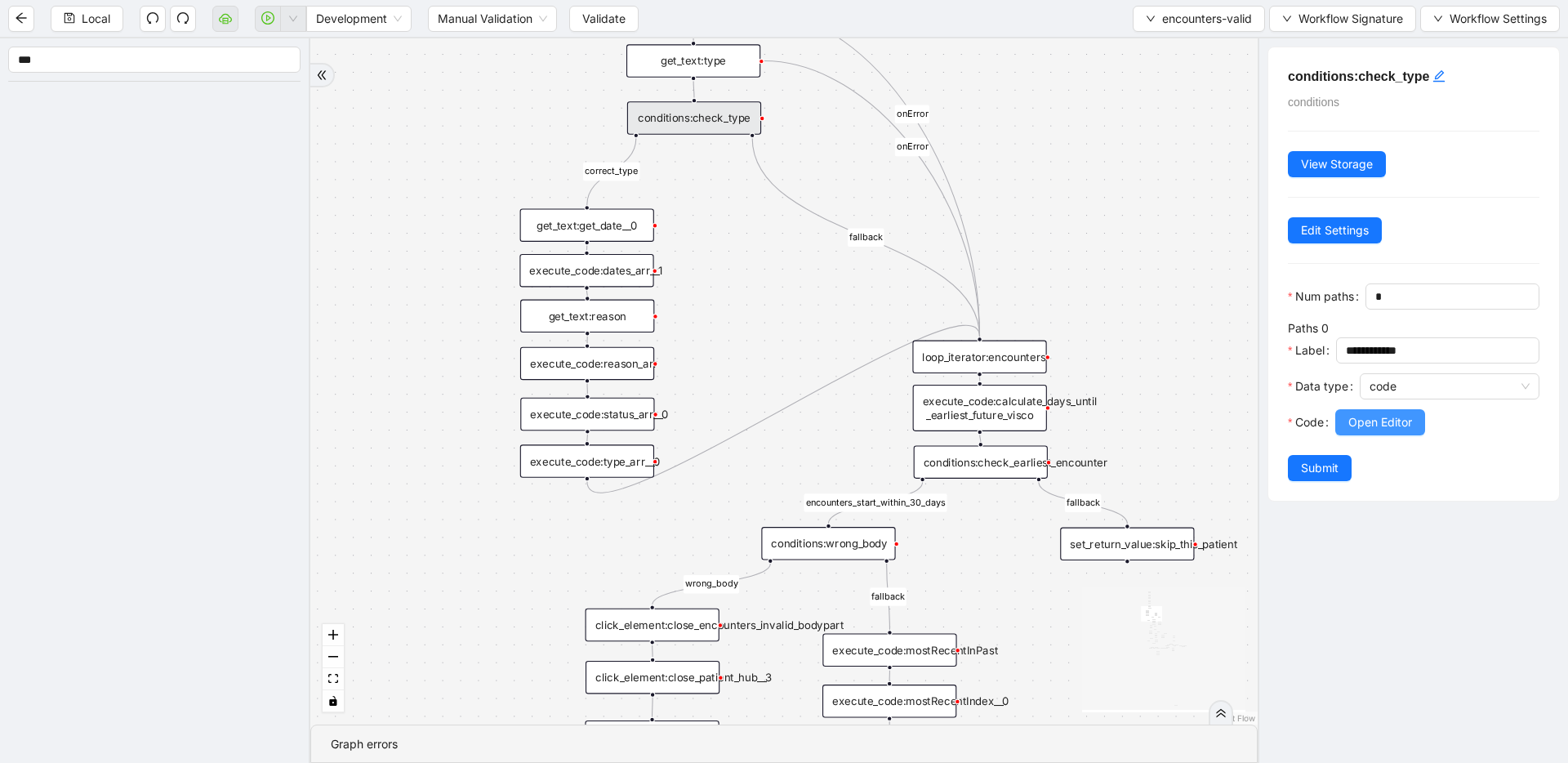
click at [1395, 417] on span "Open Editor" at bounding box center [1381, 423] width 64 height 18
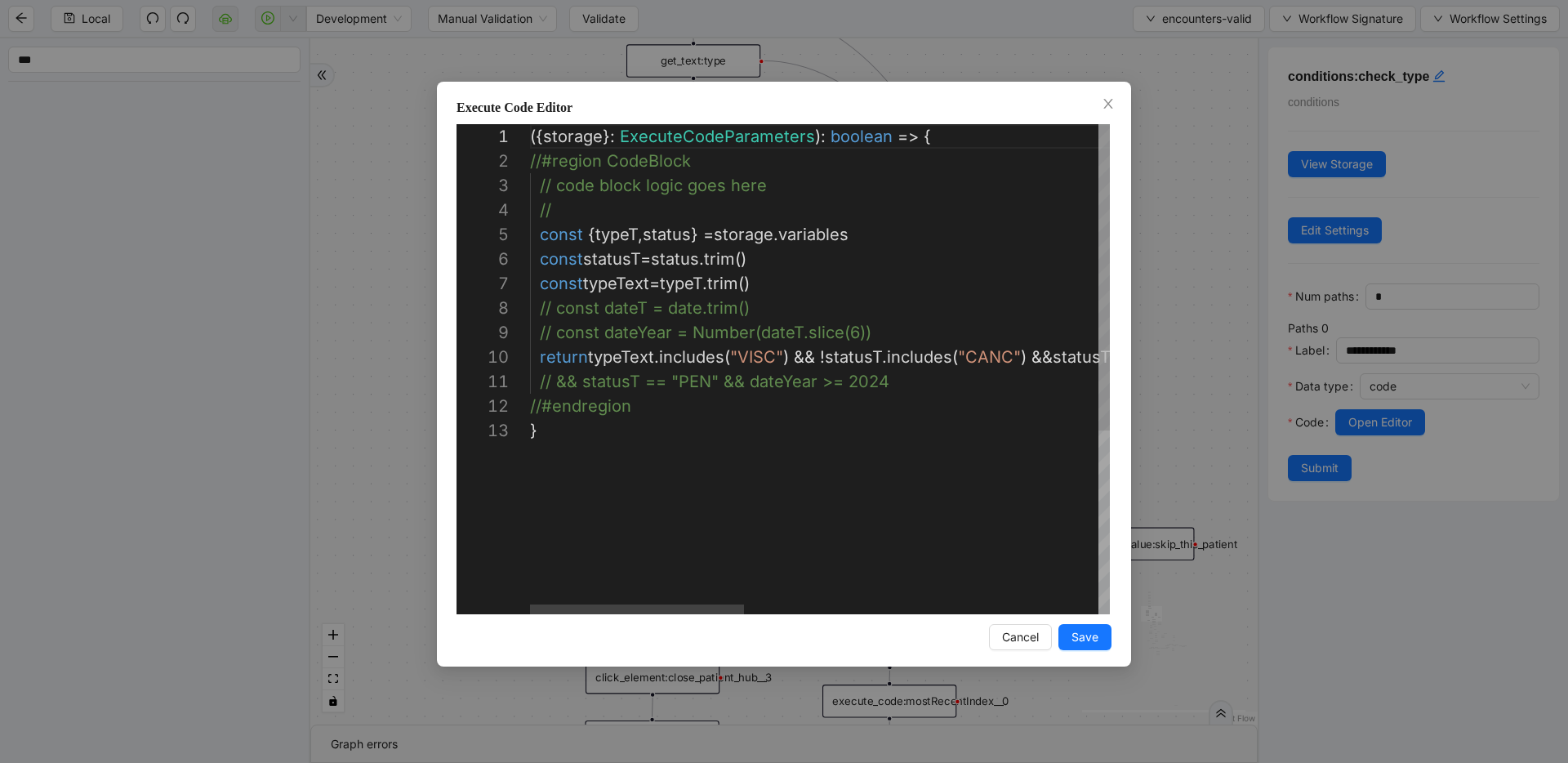
click at [627, 257] on div "({ storage }: ExecuteCodeParameters ): boolean => { //#region CodeBlock // code…" at bounding box center [1298, 516] width 1537 height 784
click at [1027, 644] on span "Cancel" at bounding box center [1021, 637] width 37 height 18
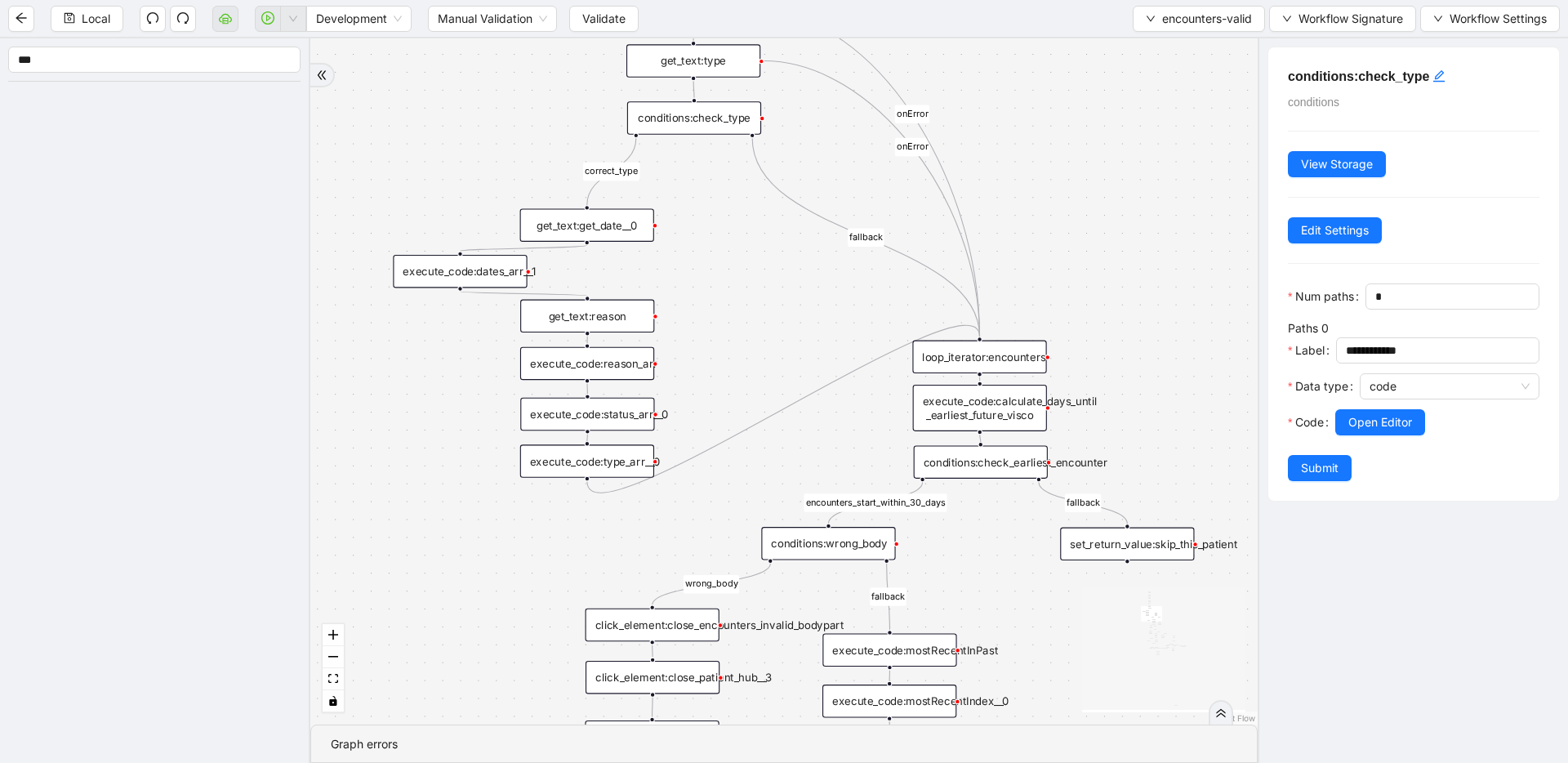
drag, startPoint x: 630, startPoint y: 275, endPoint x: 505, endPoint y: 275, distance: 125.0
click at [505, 275] on div "execute_code:dates_arr__1" at bounding box center [459, 271] width 134 height 34
drag, startPoint x: 587, startPoint y: 243, endPoint x: 668, endPoint y: 200, distance: 91.7
click at [676, 289] on div "fallback inPast hasInPast fallback wrong_body inNewYear fallback fallback allIn…" at bounding box center [1194, 144] width 1037 height 751
drag, startPoint x: 580, startPoint y: 317, endPoint x: 581, endPoint y: 271, distance: 46.0
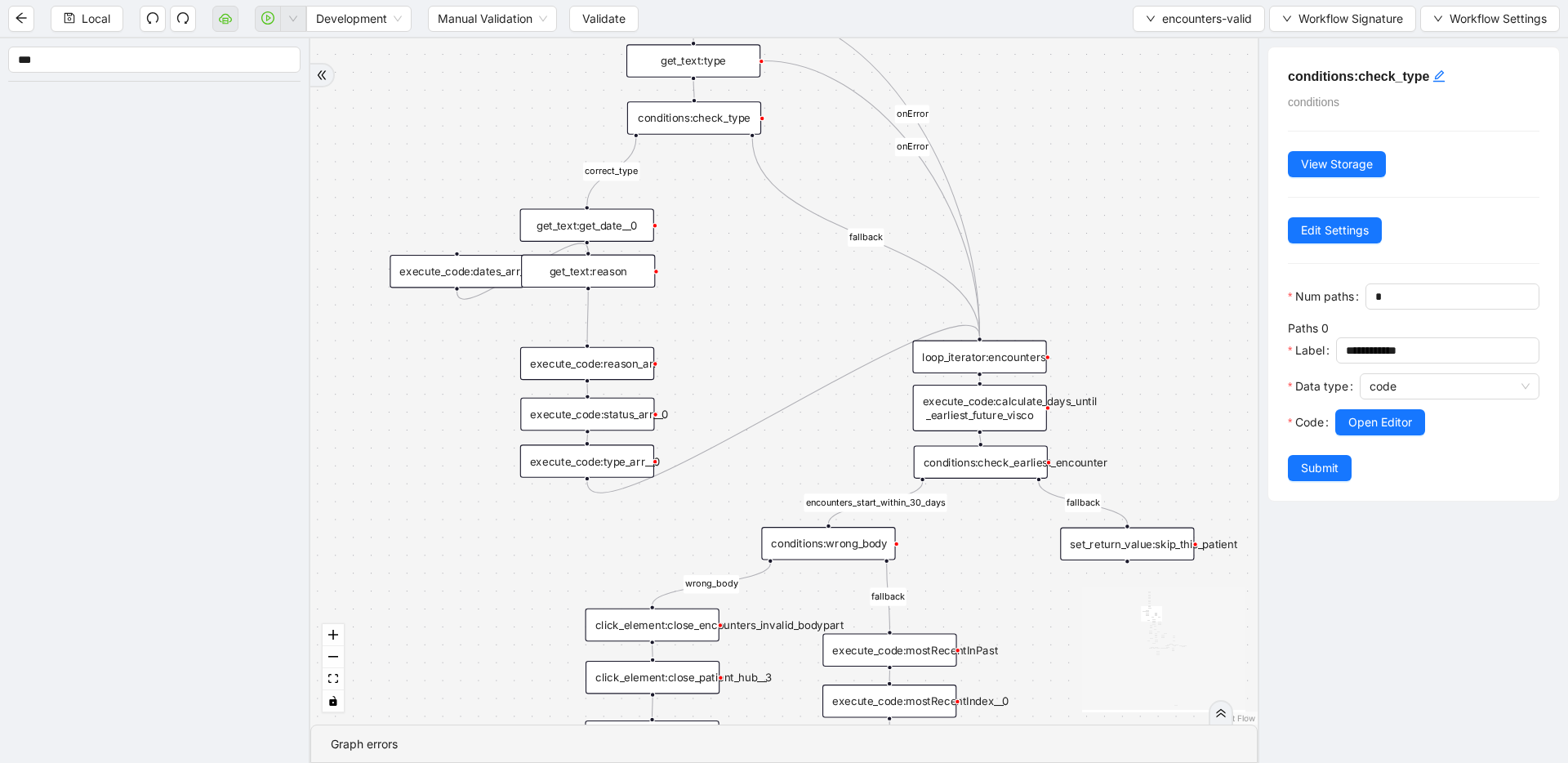
click at [581, 271] on div "get_text:reason" at bounding box center [588, 271] width 134 height 34
drag, startPoint x: 588, startPoint y: 288, endPoint x: 468, endPoint y: 261, distance: 123.0
click at [676, 261] on div "trigger get_text:get_date__0 execute_code:last_date_valid execute_code:currentD…" at bounding box center [1194, 144] width 1037 height 751
drag, startPoint x: 455, startPoint y: 287, endPoint x: 475, endPoint y: 318, distance: 36.9
click at [579, 345] on div "fallback inPast hasInPast fallback wrong_body inNewYear fallback fallback allIn…" at bounding box center [784, 382] width 948 height 687
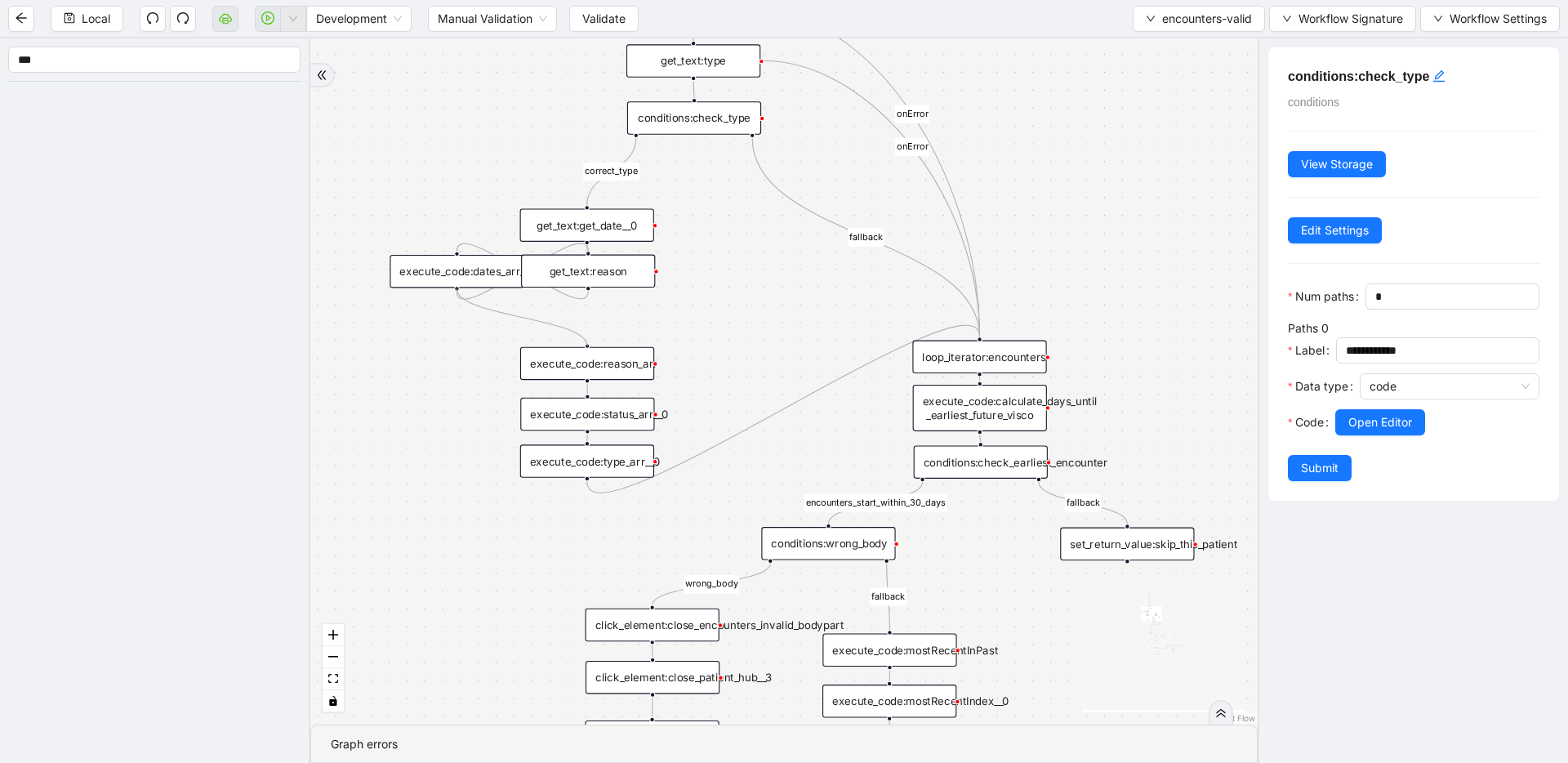
click at [475, 318] on div "fallback inPast hasInPast fallback wrong_body inNewYear fallback fallback allIn…" at bounding box center [784, 382] width 948 height 687
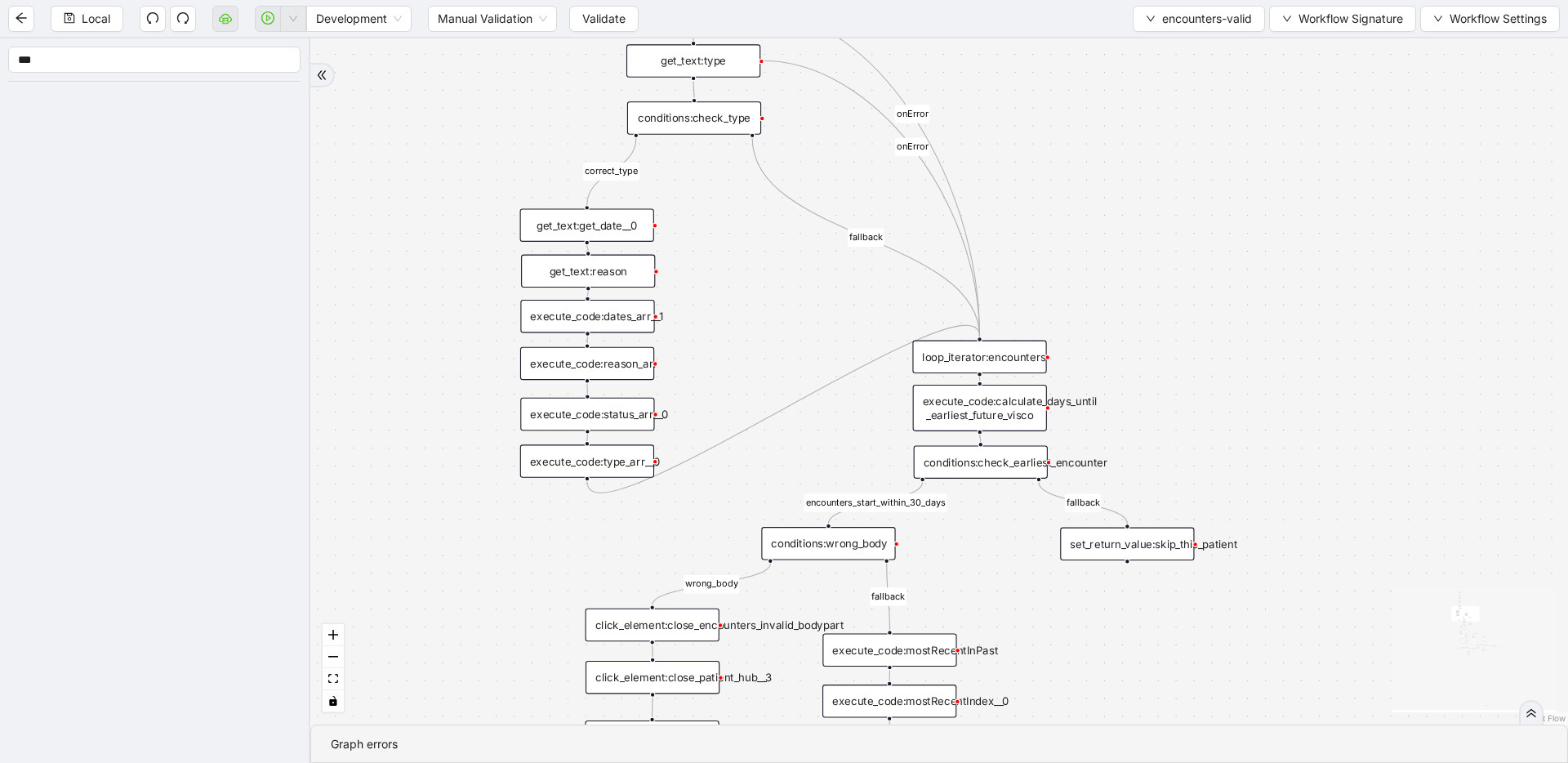
drag, startPoint x: 474, startPoint y: 271, endPoint x: 606, endPoint y: 316, distance: 139.5
click at [606, 316] on div "execute_code:dates_arr__1" at bounding box center [587, 317] width 134 height 34
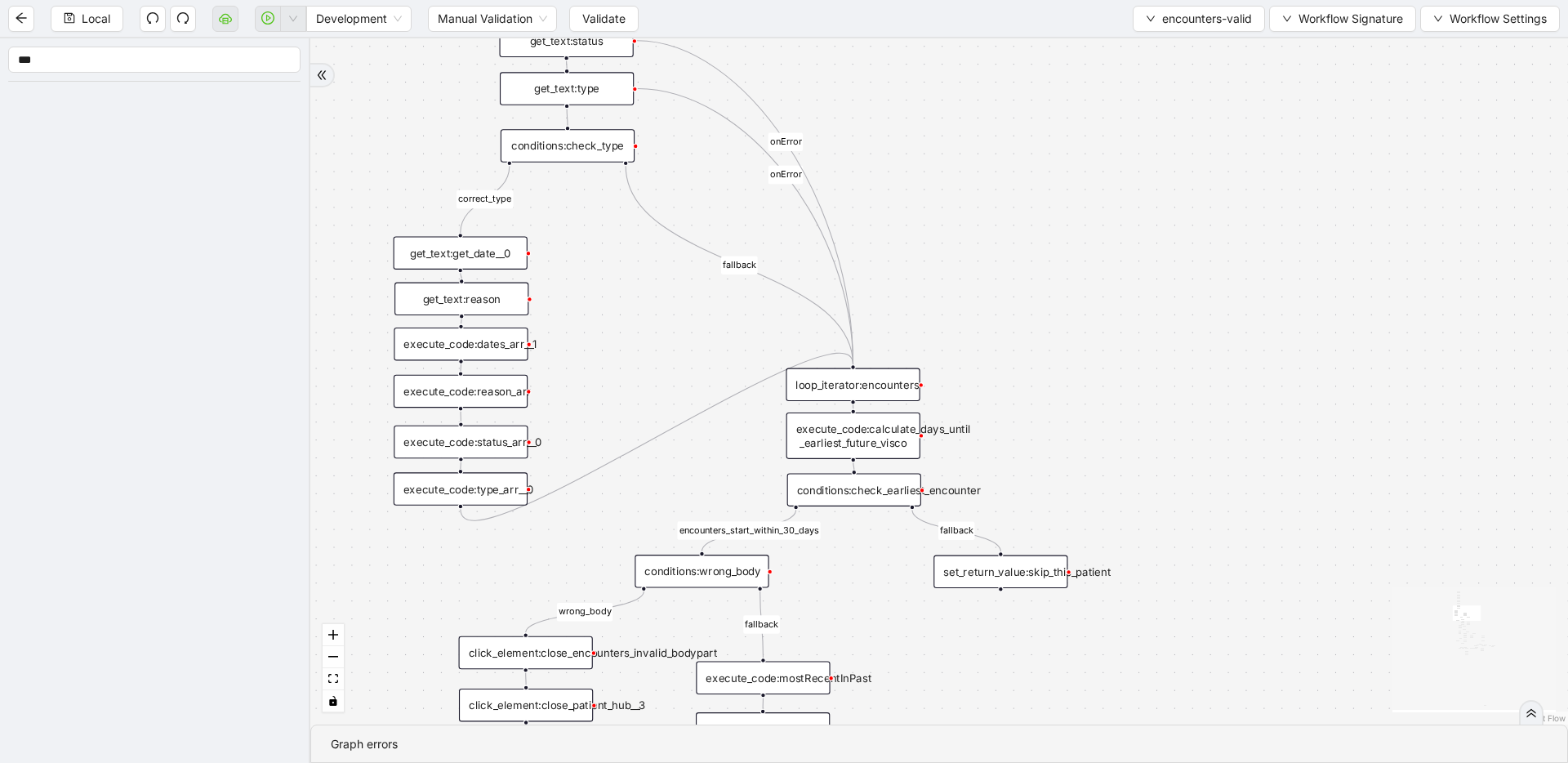
drag, startPoint x: 701, startPoint y: 244, endPoint x: 575, endPoint y: 272, distance: 129.1
click at [676, 327] on div "fallback inPast hasInPast fallback wrong_body inNewYear fallback fallback allIn…" at bounding box center [939, 382] width 1258 height 687
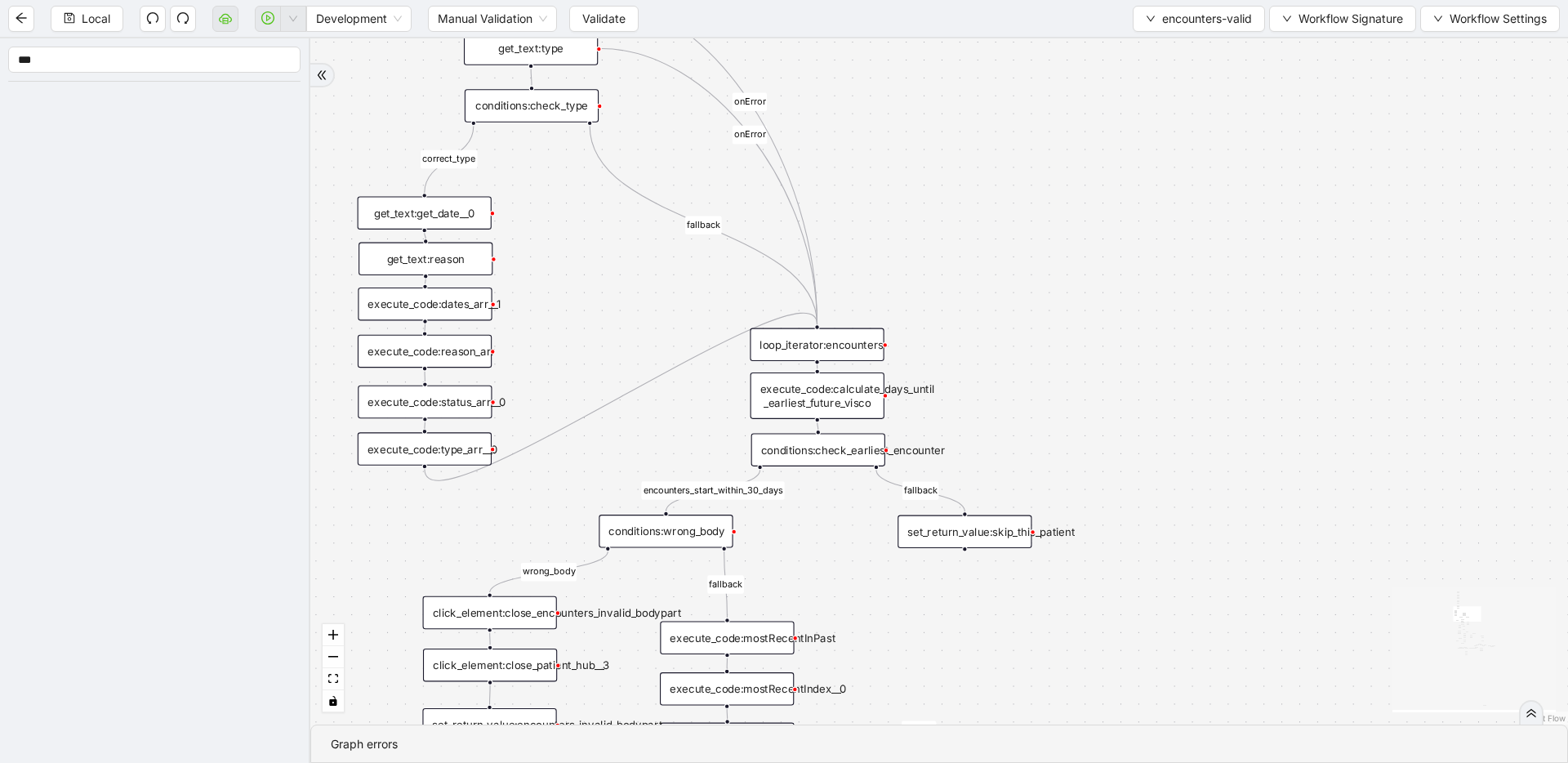
drag, startPoint x: 573, startPoint y: 432, endPoint x: 537, endPoint y: 396, distance: 50.9
click at [537, 396] on div "fallback inPast hasInPast fallback wrong_body inNewYear fallback fallback allIn…" at bounding box center [939, 382] width 1258 height 687
drag, startPoint x: 492, startPoint y: 260, endPoint x: 822, endPoint y: 317, distance: 334.9
click at [822, 317] on div "fallback inPast hasInPast fallback wrong_body inNewYear fallback fallback allIn…" at bounding box center [1201, 132] width 1377 height 751
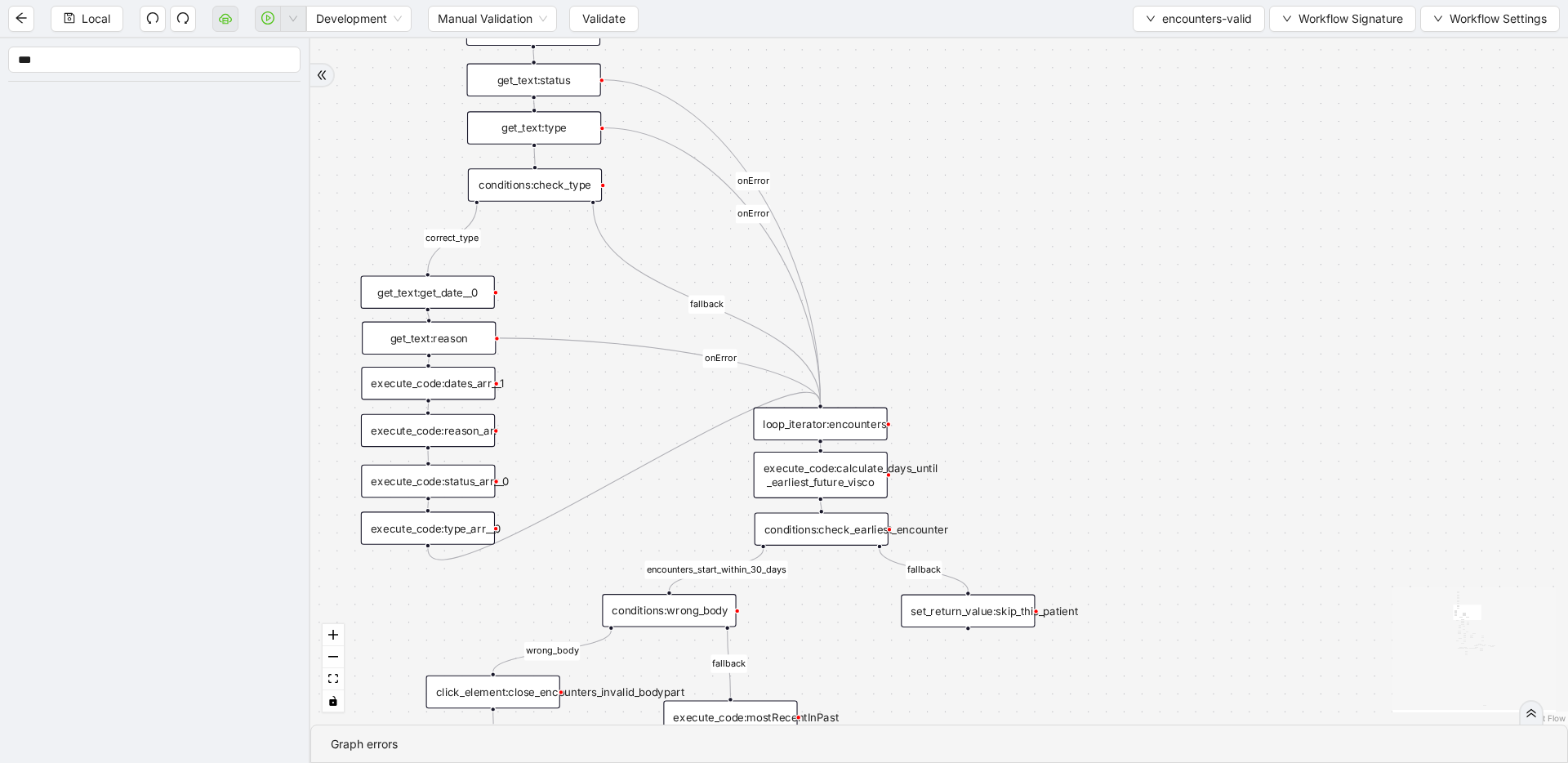
drag, startPoint x: 932, startPoint y: 134, endPoint x: 935, endPoint y: 211, distance: 77.1
click at [935, 211] on div "fallback inPast hasInPast fallback wrong_body inNewYear fallback fallback allIn…" at bounding box center [939, 382] width 1258 height 687
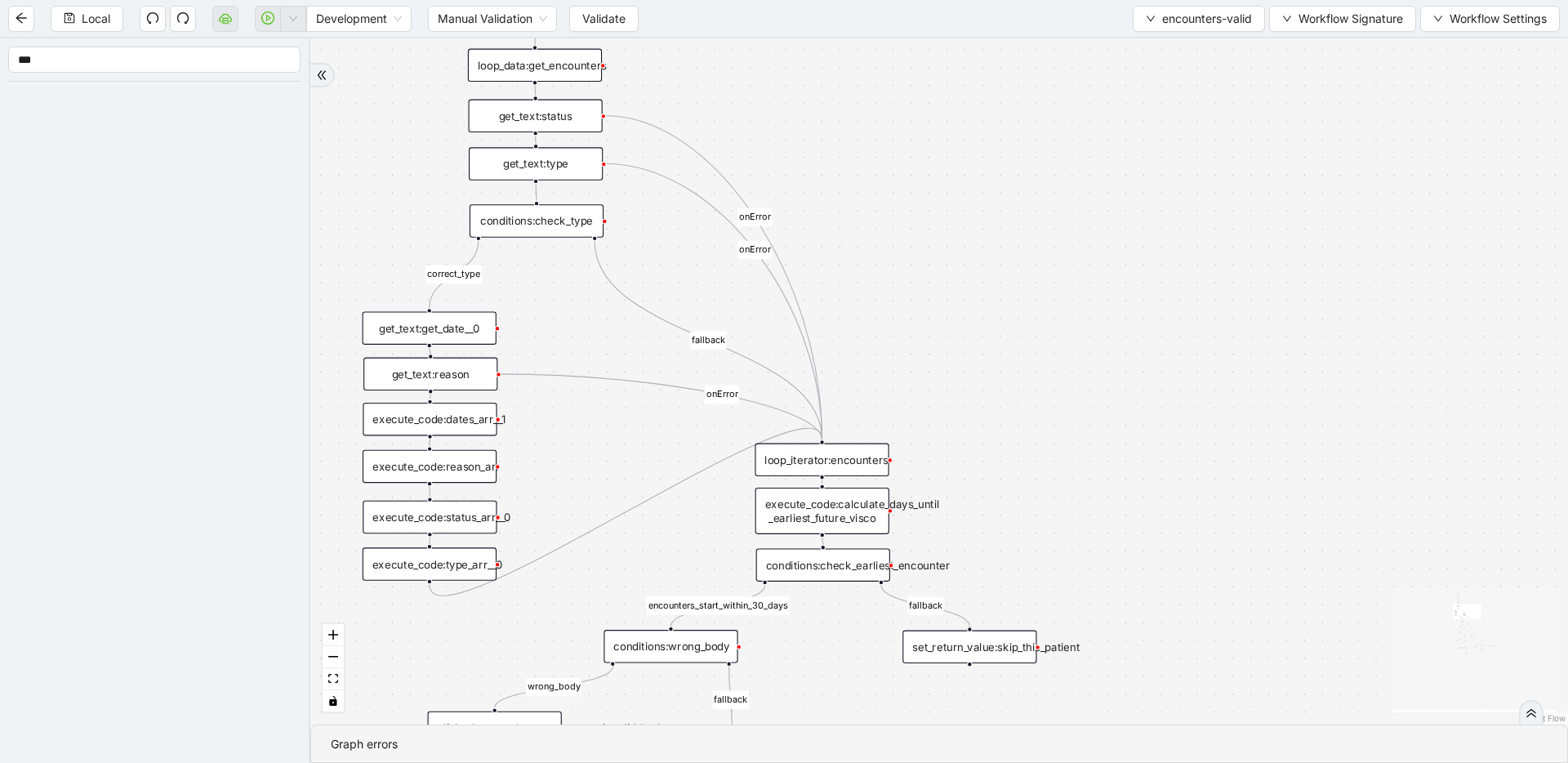
drag, startPoint x: 935, startPoint y: 211, endPoint x: 937, endPoint y: 247, distance: 36.1
click at [937, 247] on div "fallback inPast hasInPast fallback wrong_body inNewYear fallback fallback allIn…" at bounding box center [939, 382] width 1258 height 687
drag, startPoint x: 497, startPoint y: 331, endPoint x: 816, endPoint y: 435, distance: 335.5
click at [816, 435] on div "fallback inPast hasInPast fallback wrong_body inNewYear fallback fallback allIn…" at bounding box center [1206, 247] width 1377 height 751
click at [112, 16] on button "Local" at bounding box center [87, 19] width 72 height 26
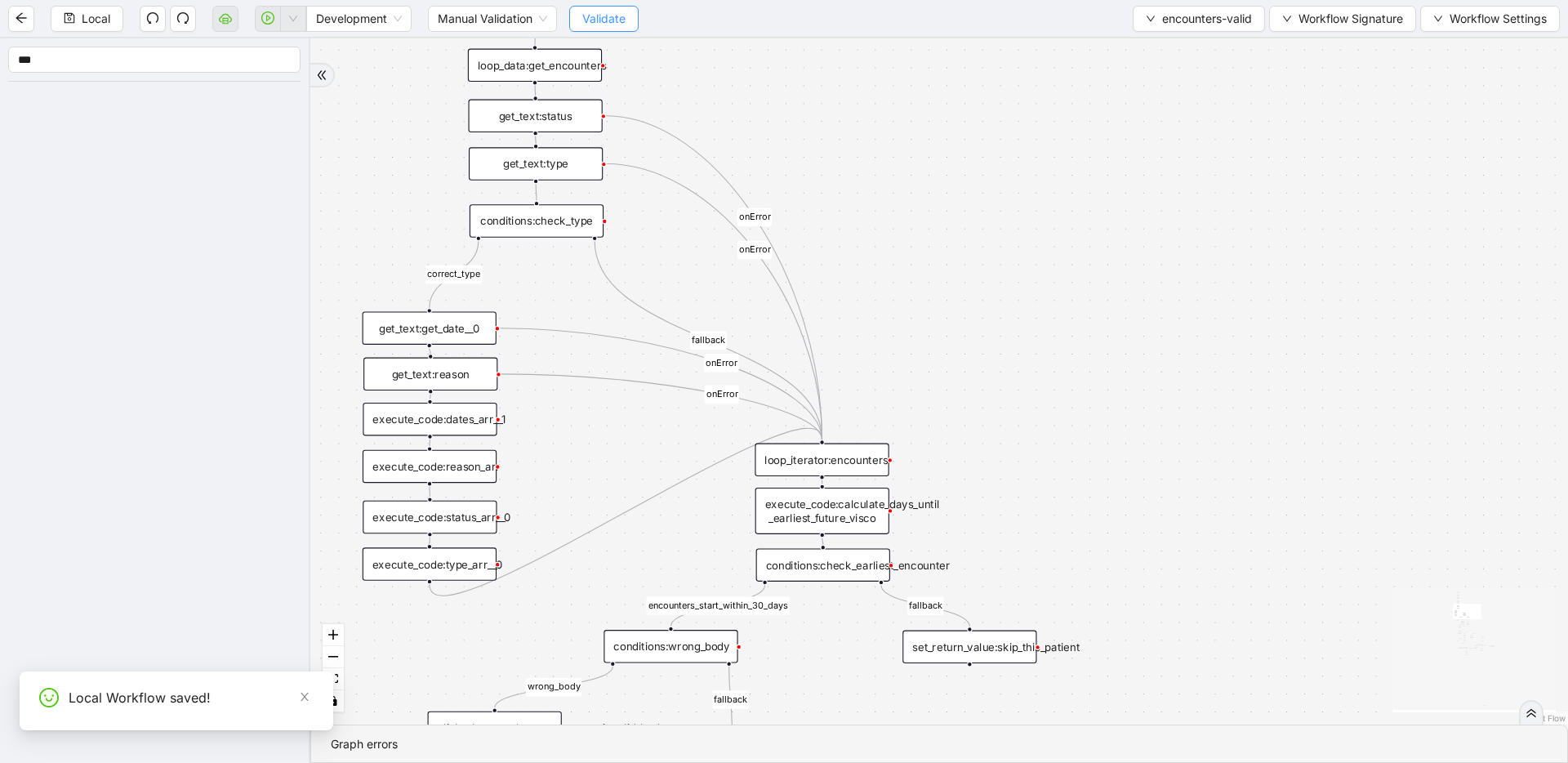
click at [614, 15] on span "Validate" at bounding box center [604, 19] width 44 height 18
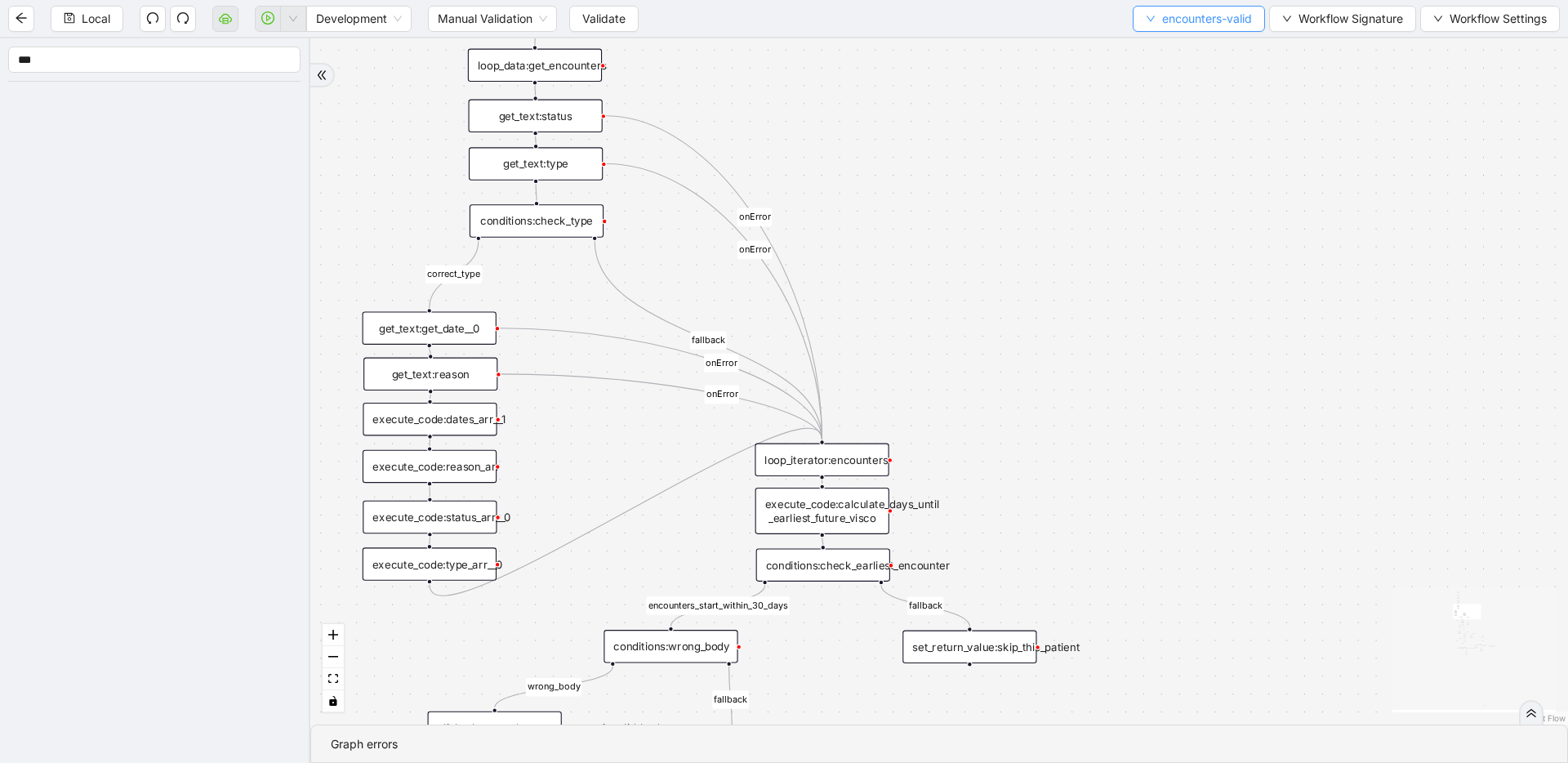
click at [1173, 19] on span "encounters-valid" at bounding box center [1206, 19] width 90 height 18
click at [1157, 45] on span "Select" at bounding box center [1197, 51] width 108 height 18
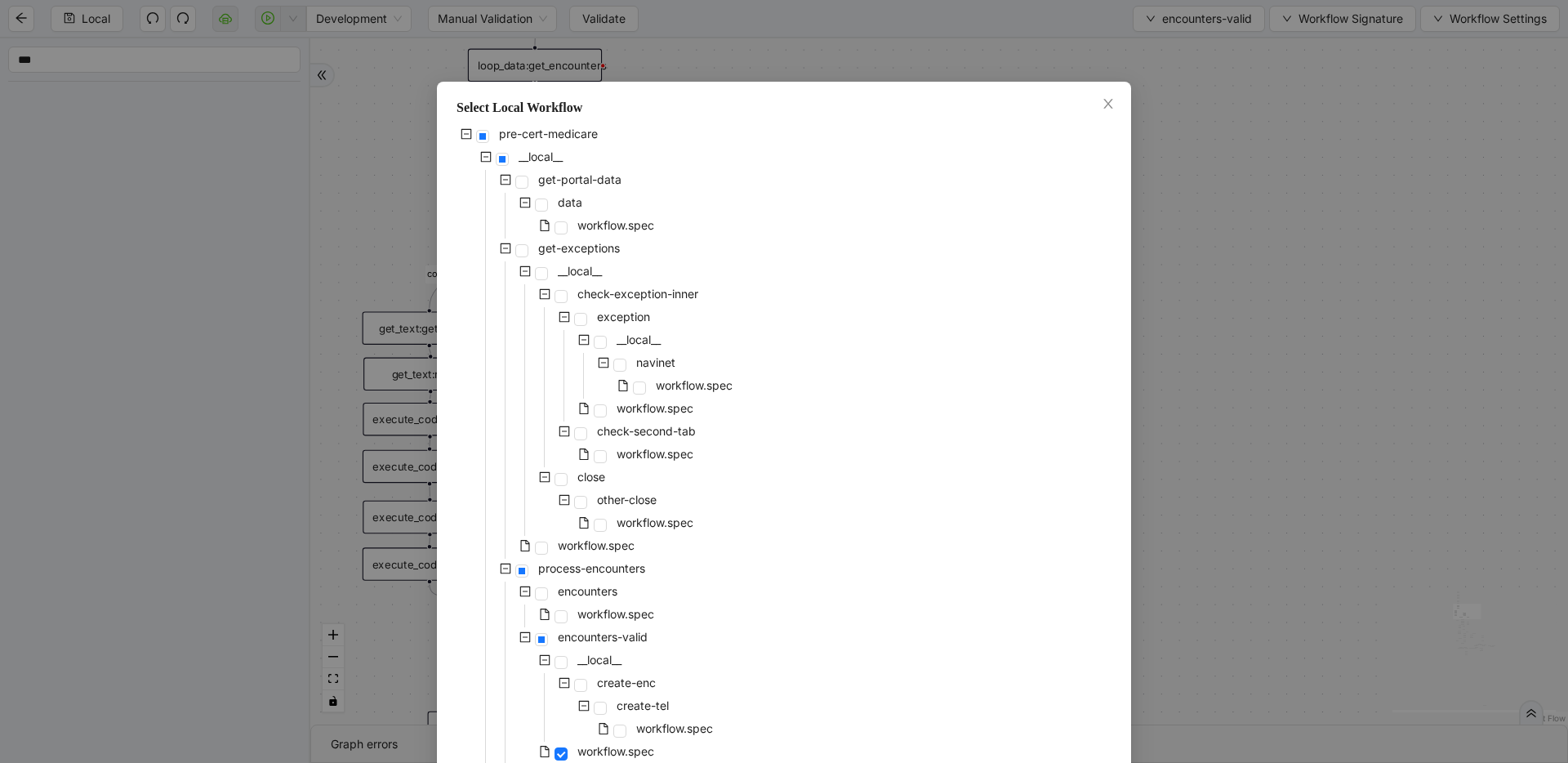
scroll to position [668, 0]
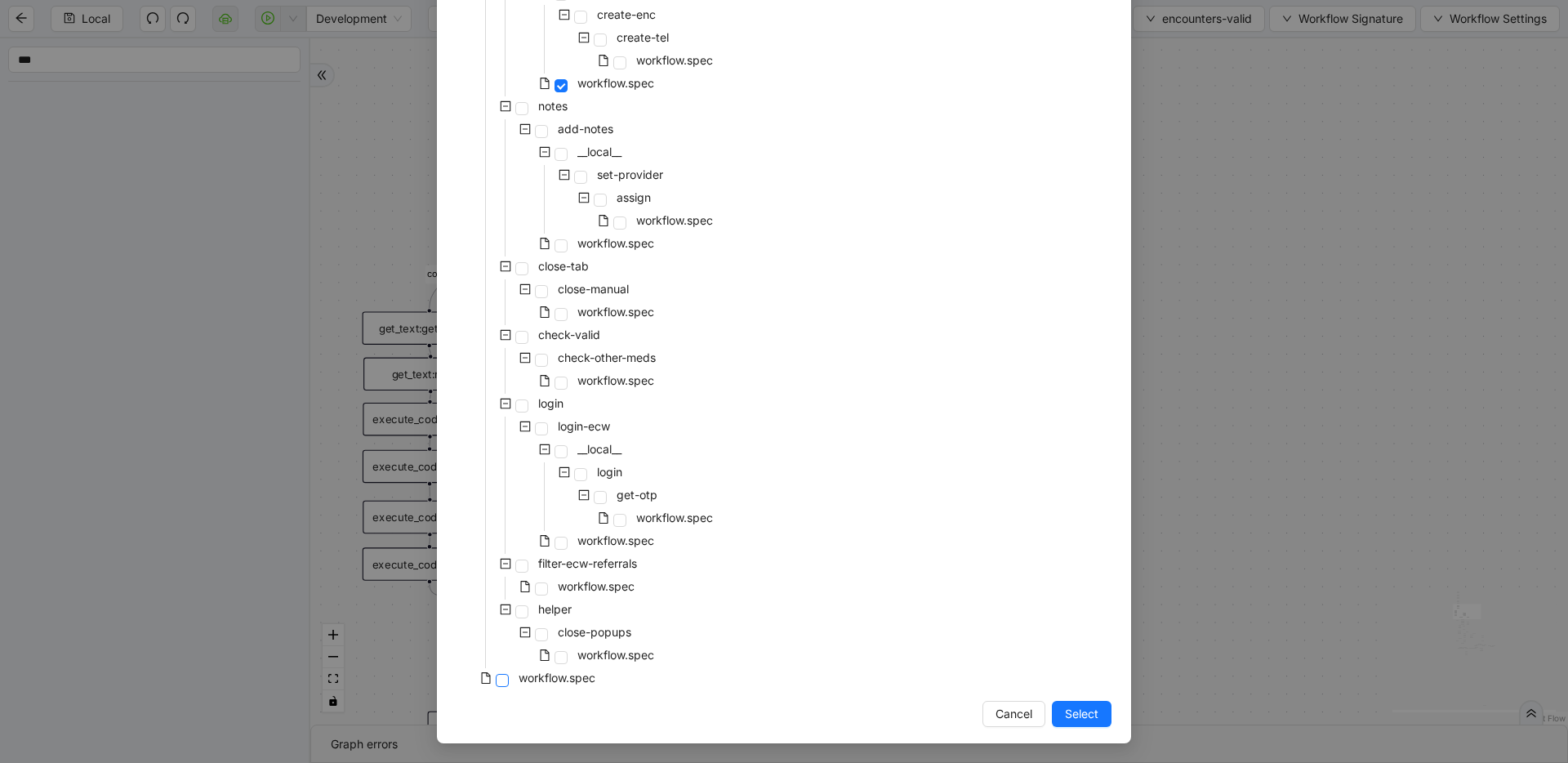
click at [500, 679] on span at bounding box center [502, 681] width 13 height 13
click at [1089, 717] on span "Select" at bounding box center [1081, 714] width 34 height 18
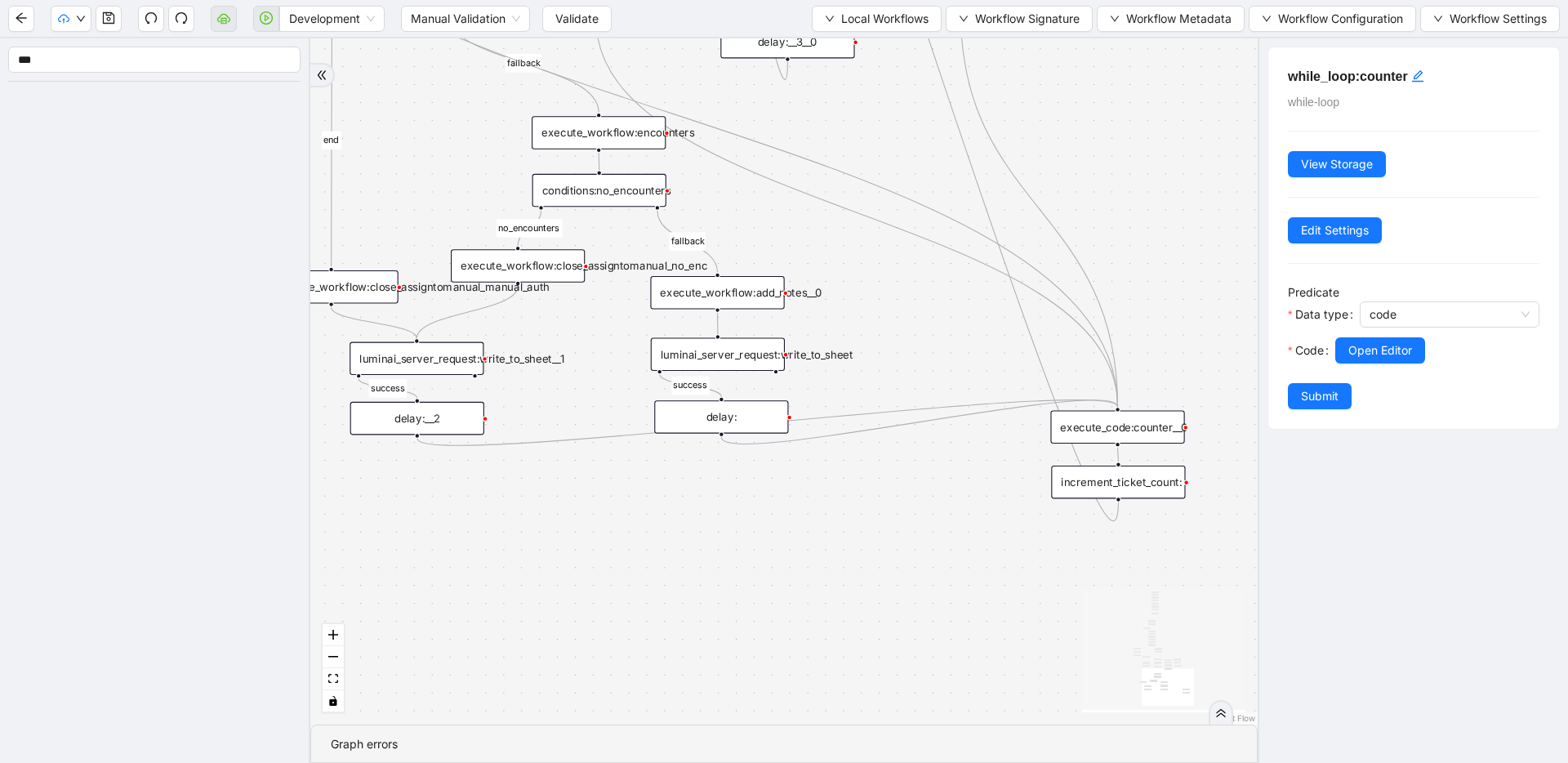
drag, startPoint x: 891, startPoint y: 345, endPoint x: 890, endPoint y: 613, distance: 268.0
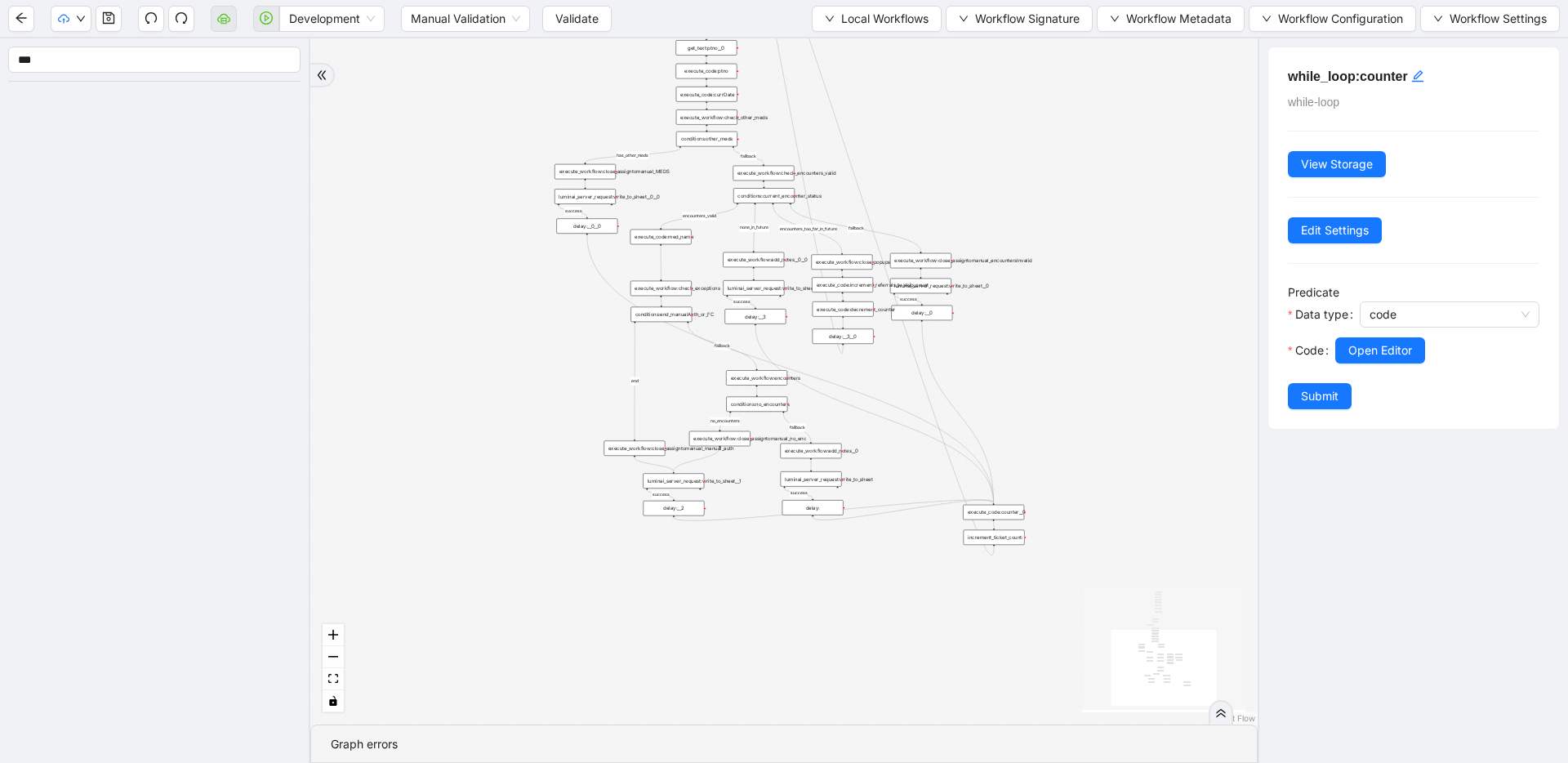
drag, startPoint x: 777, startPoint y: 328, endPoint x: 738, endPoint y: 537, distance: 212.6
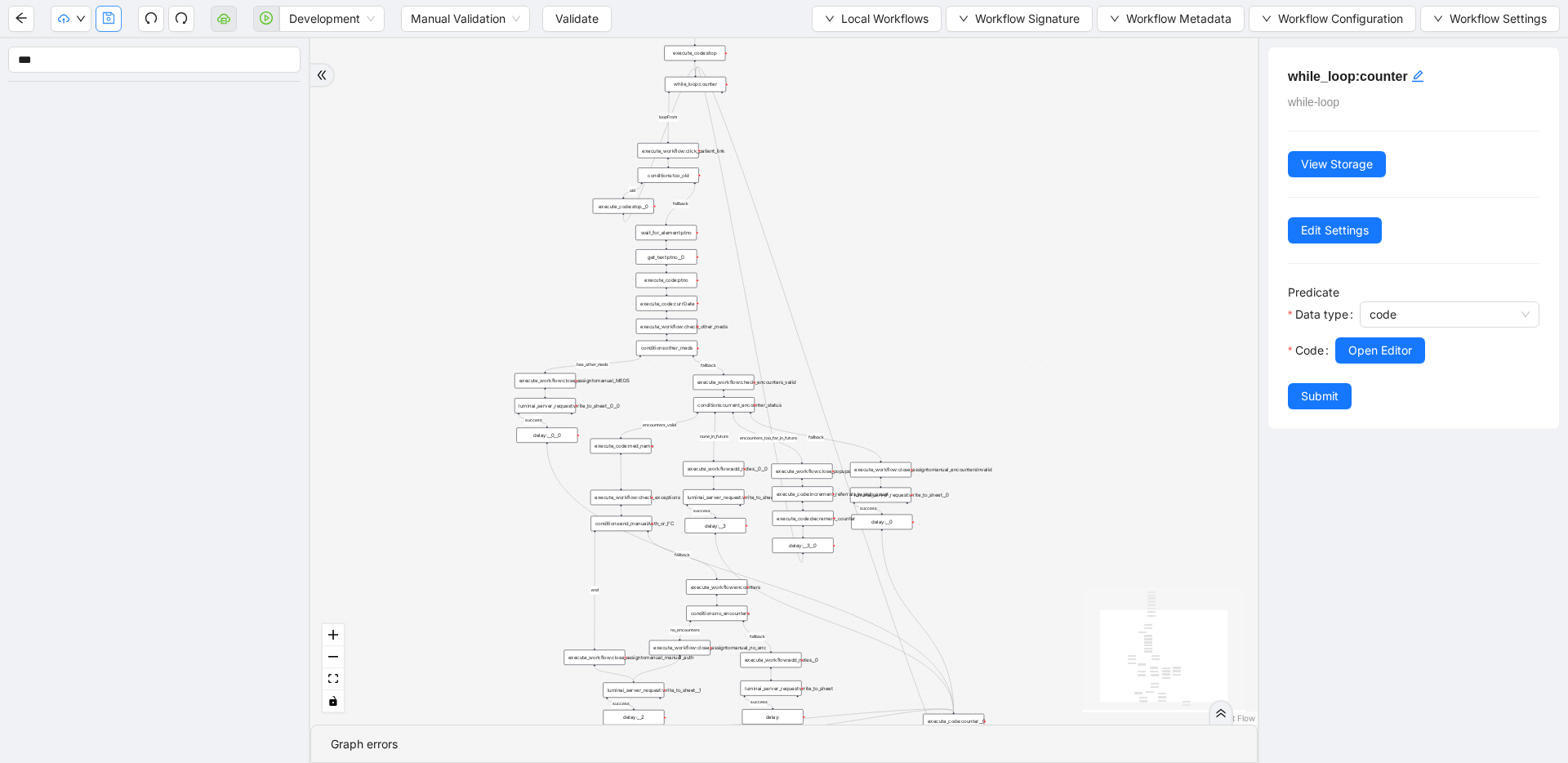
click at [107, 23] on icon "save" at bounding box center [108, 18] width 12 height 12
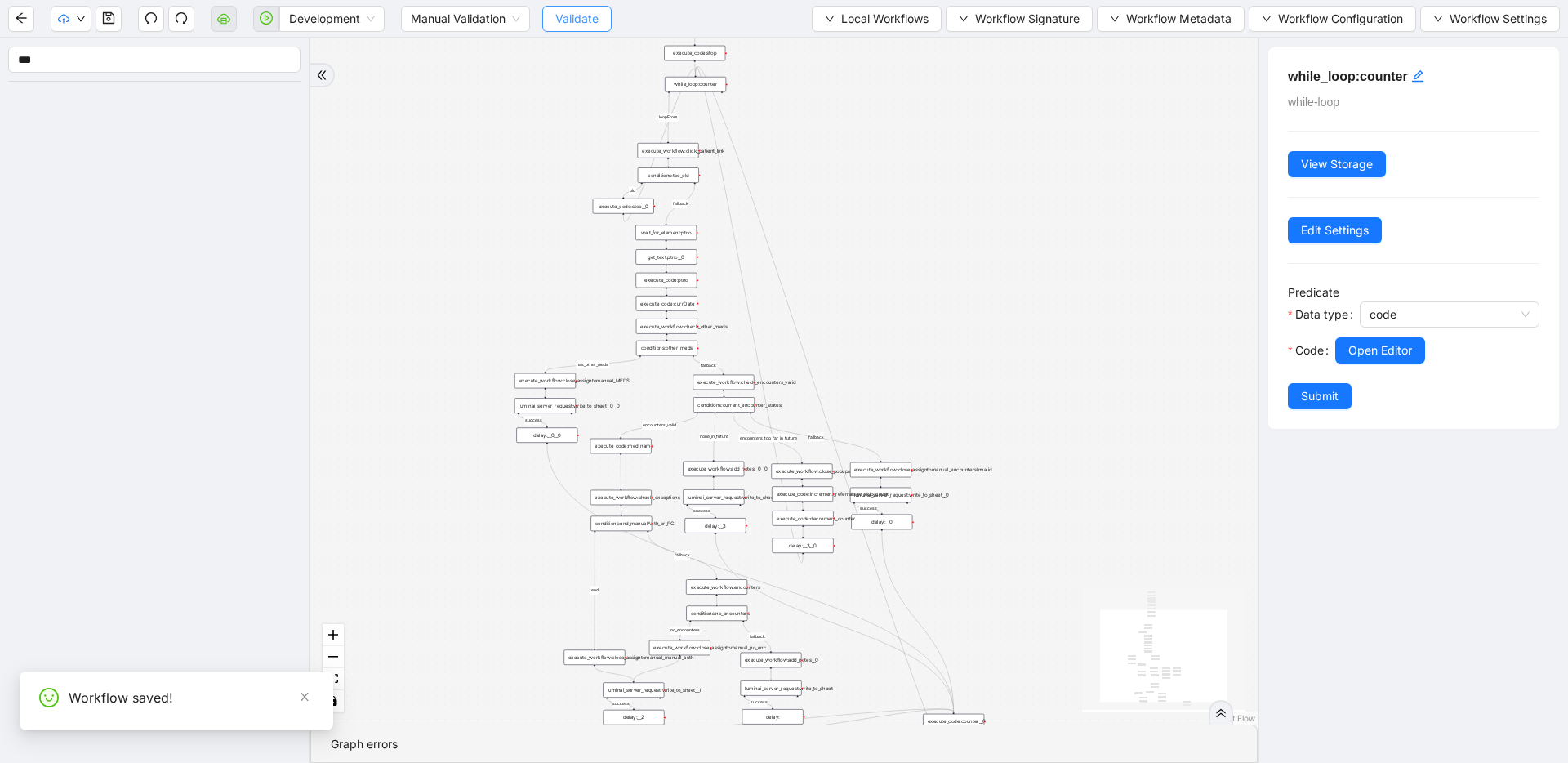
click at [583, 18] on span "Validate" at bounding box center [577, 19] width 44 height 18
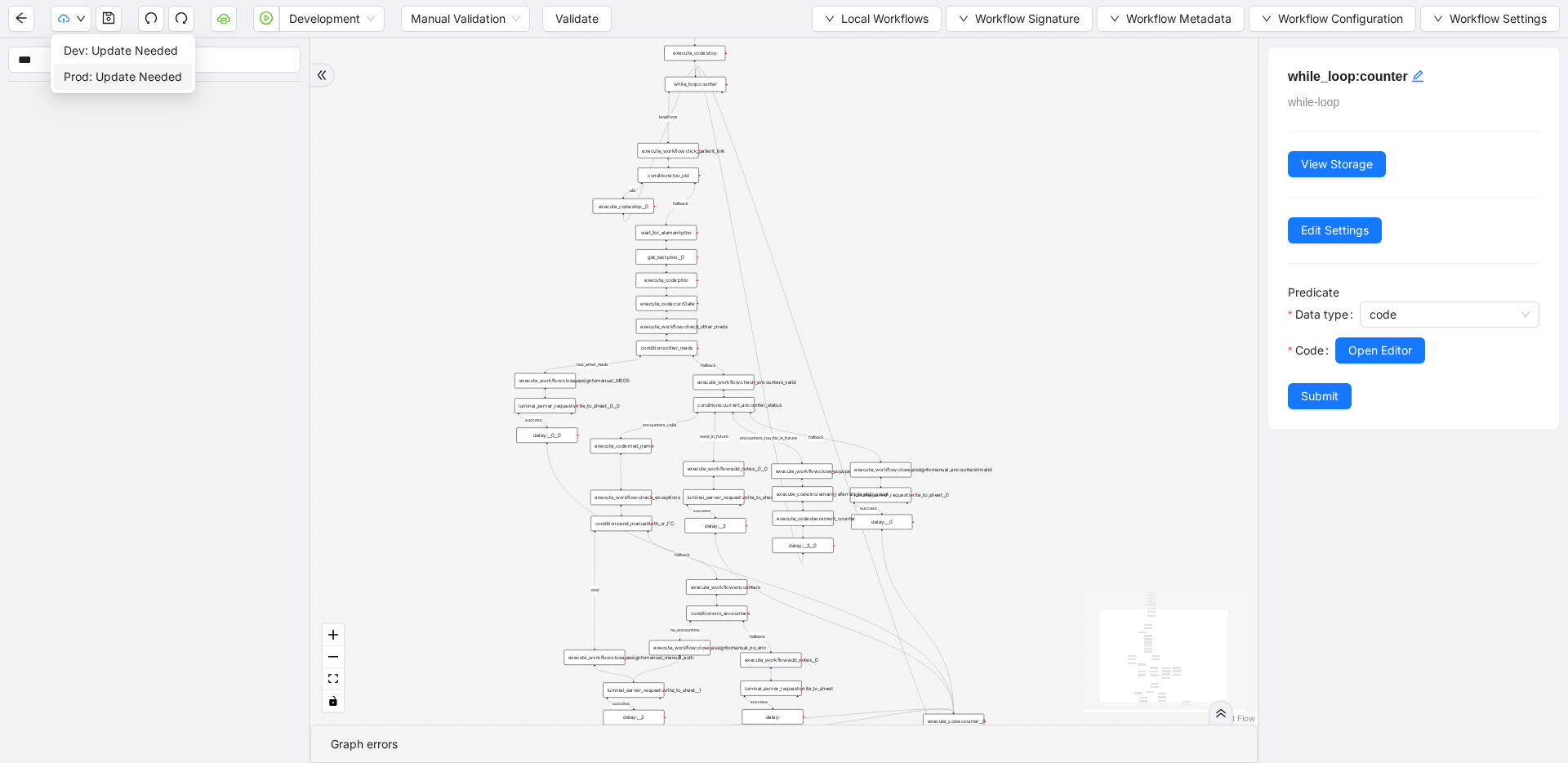
click at [64, 72] on span "Prod: Update Needed" at bounding box center [123, 76] width 118 height 18
click at [105, 25] on button "button" at bounding box center [108, 19] width 26 height 26
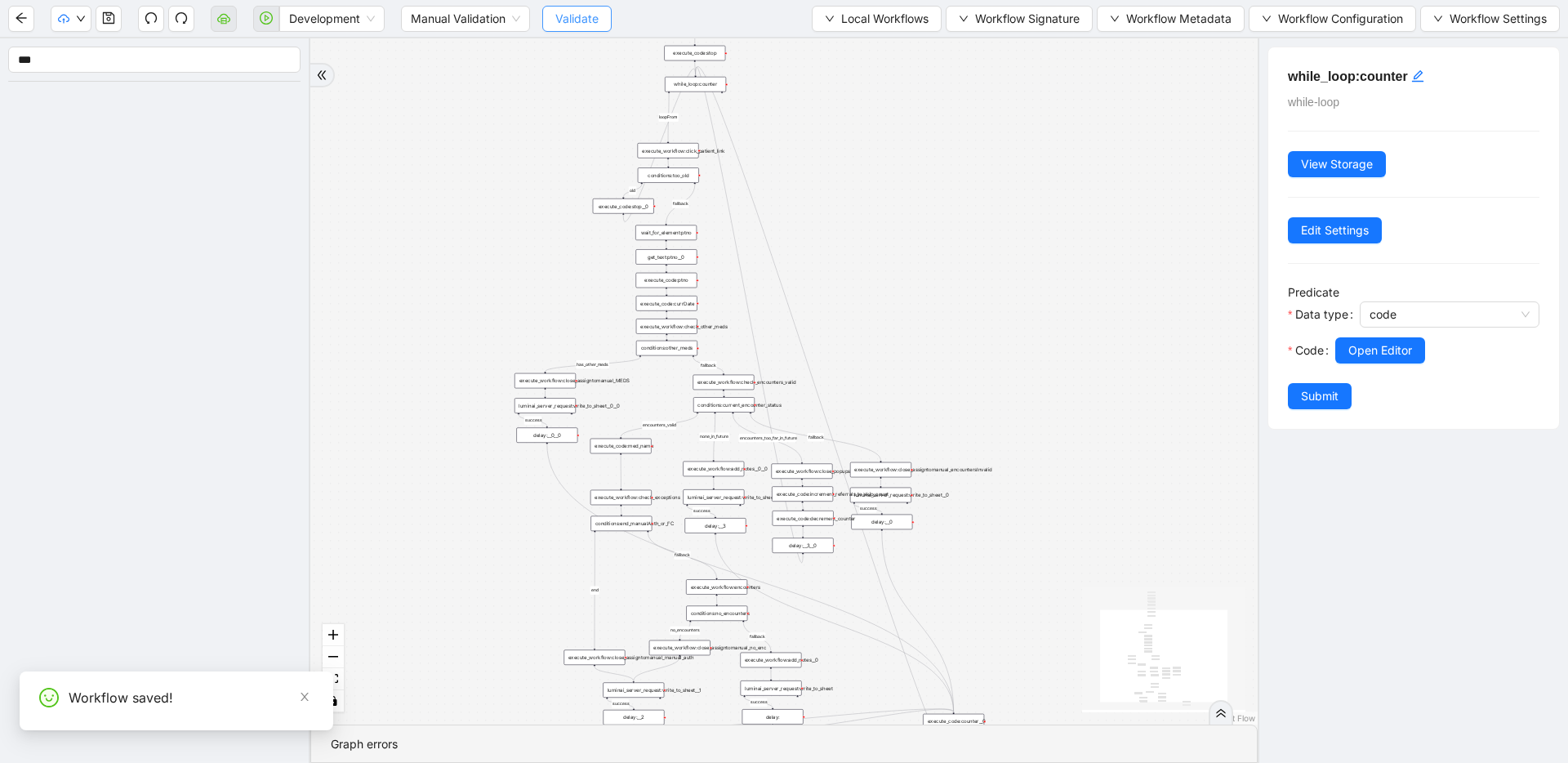
click at [576, 25] on span "Validate" at bounding box center [577, 19] width 44 height 18
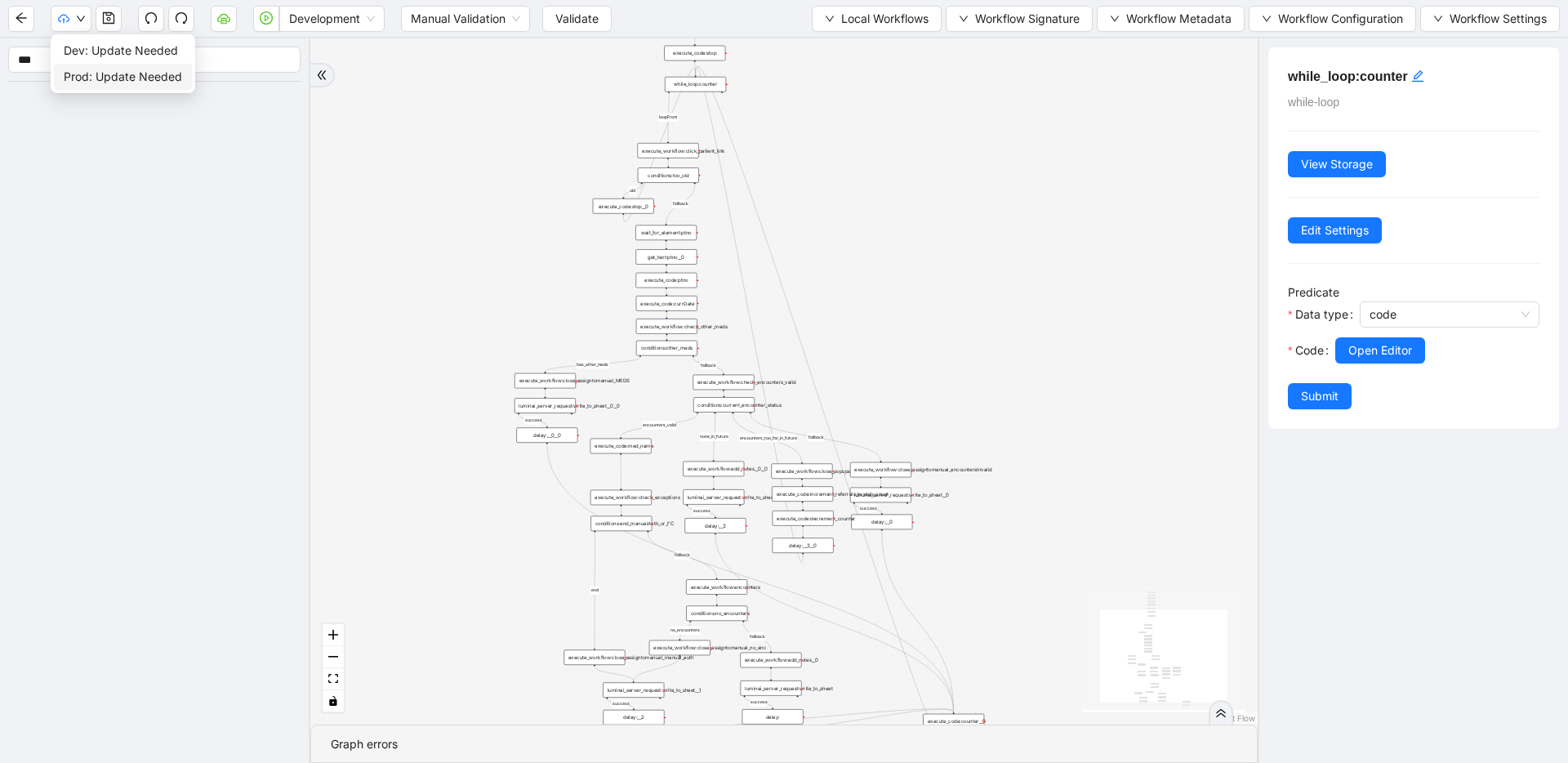
click at [81, 75] on span "Prod: Update Needed" at bounding box center [123, 76] width 118 height 18
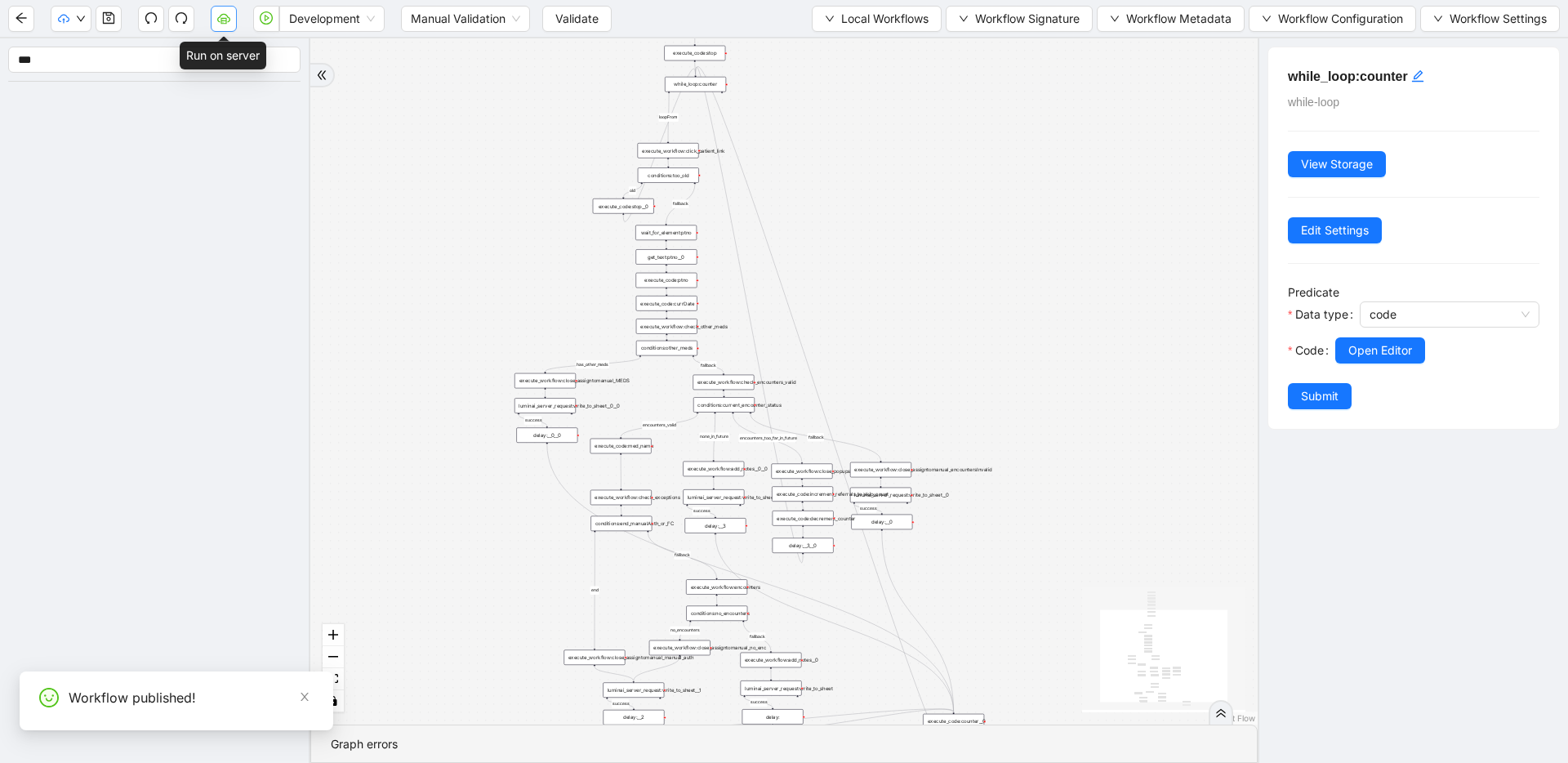
click at [217, 15] on icon "cloud-server" at bounding box center [224, 18] width 13 height 13
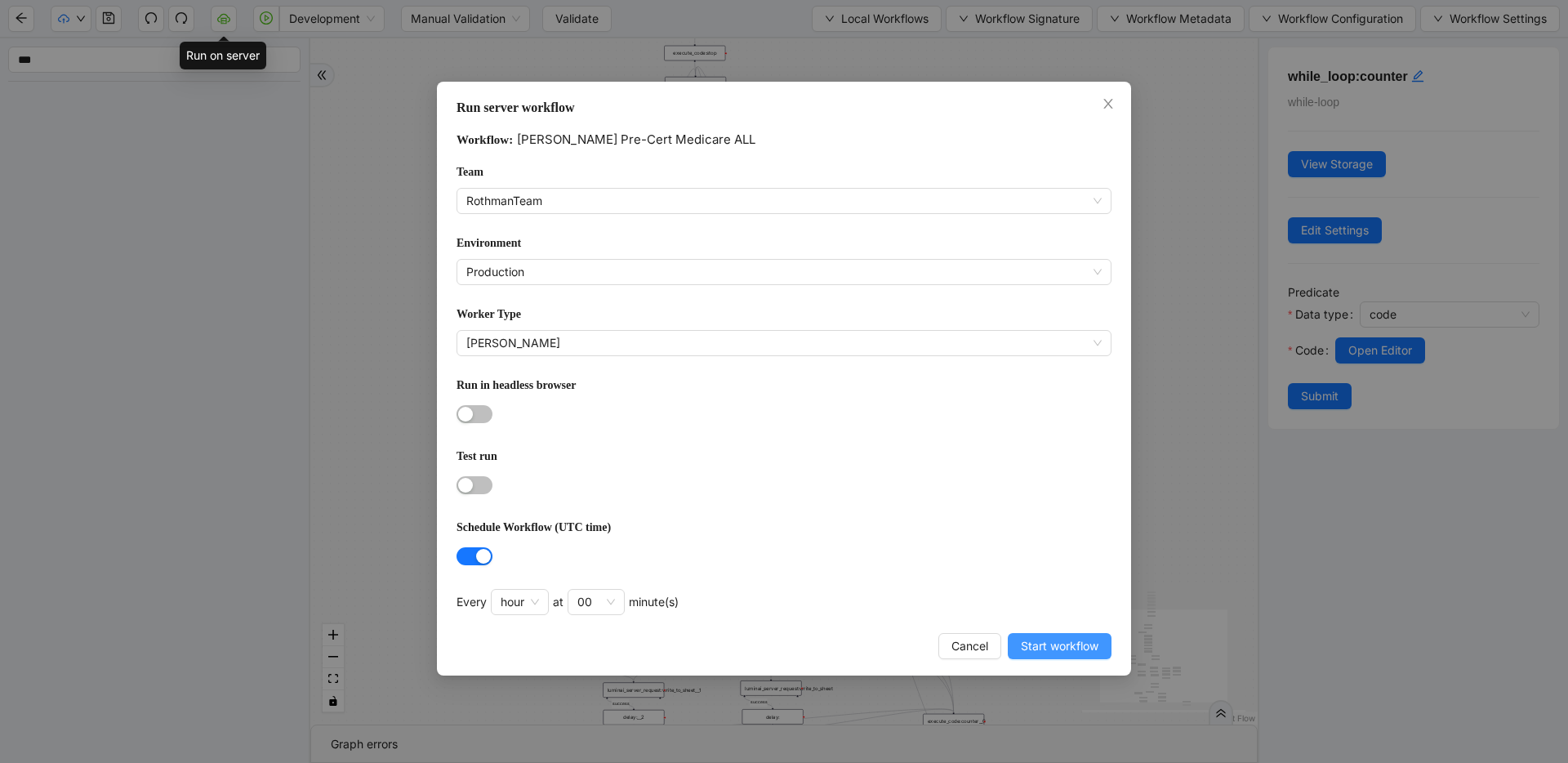
click at [1054, 644] on span "Start workflow" at bounding box center [1059, 646] width 77 height 18
